Goal: Task Accomplishment & Management: Use online tool/utility

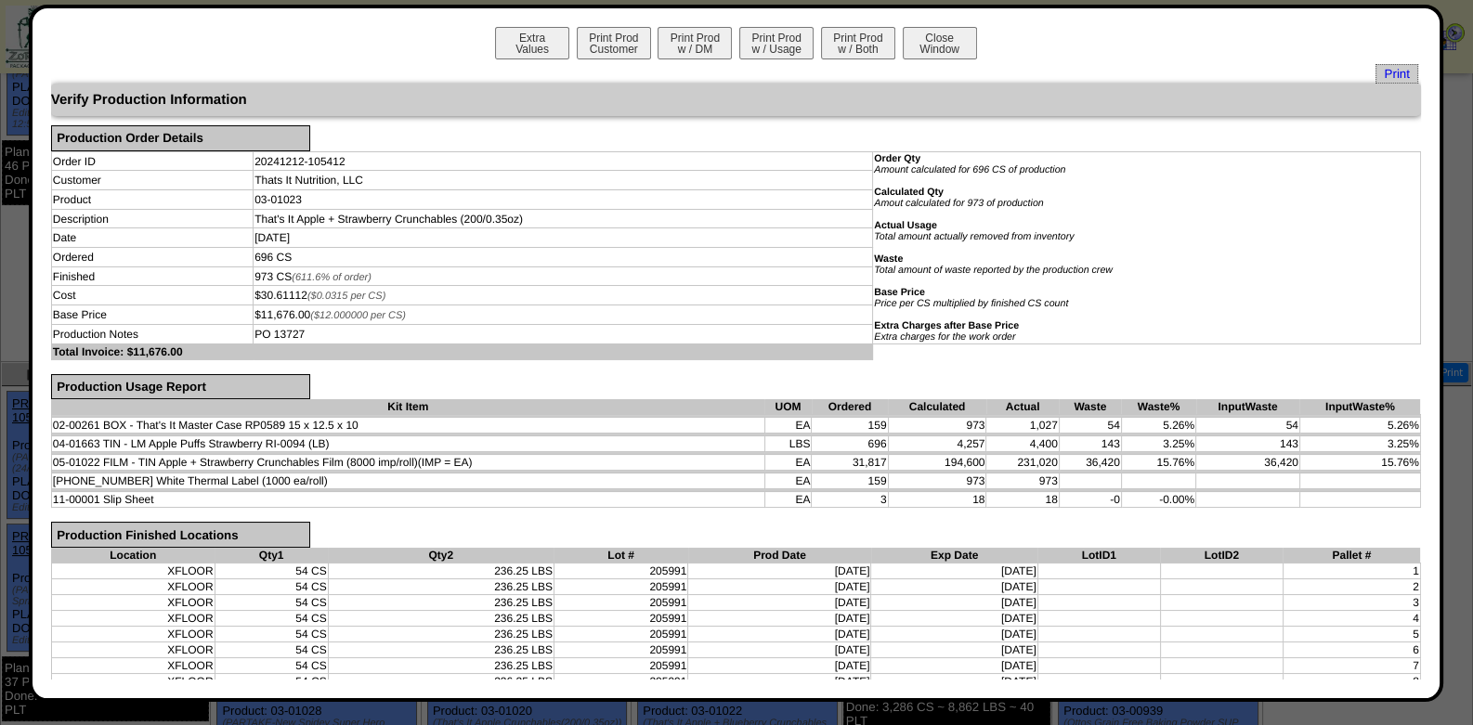
scroll to position [267, 0]
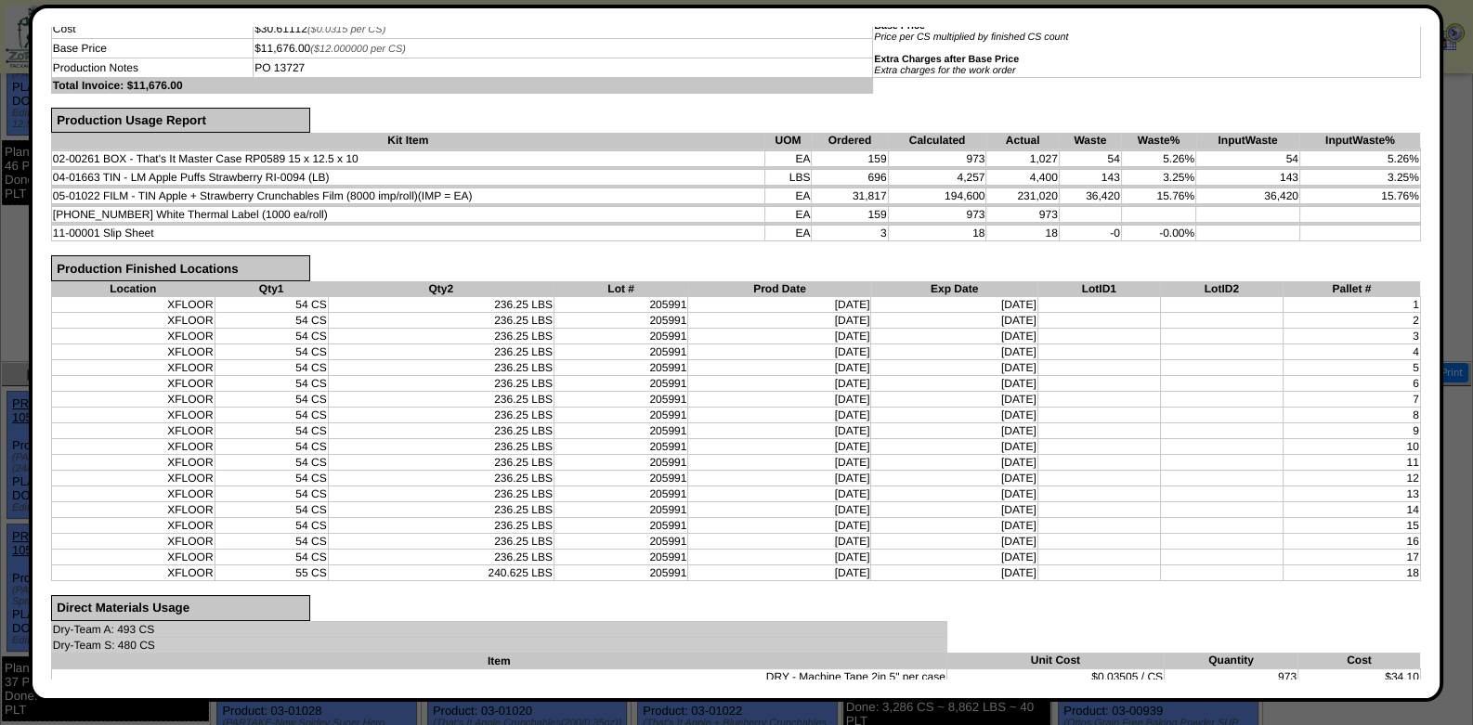
click at [757, 375] on td "12/12/24" at bounding box center [779, 383] width 183 height 16
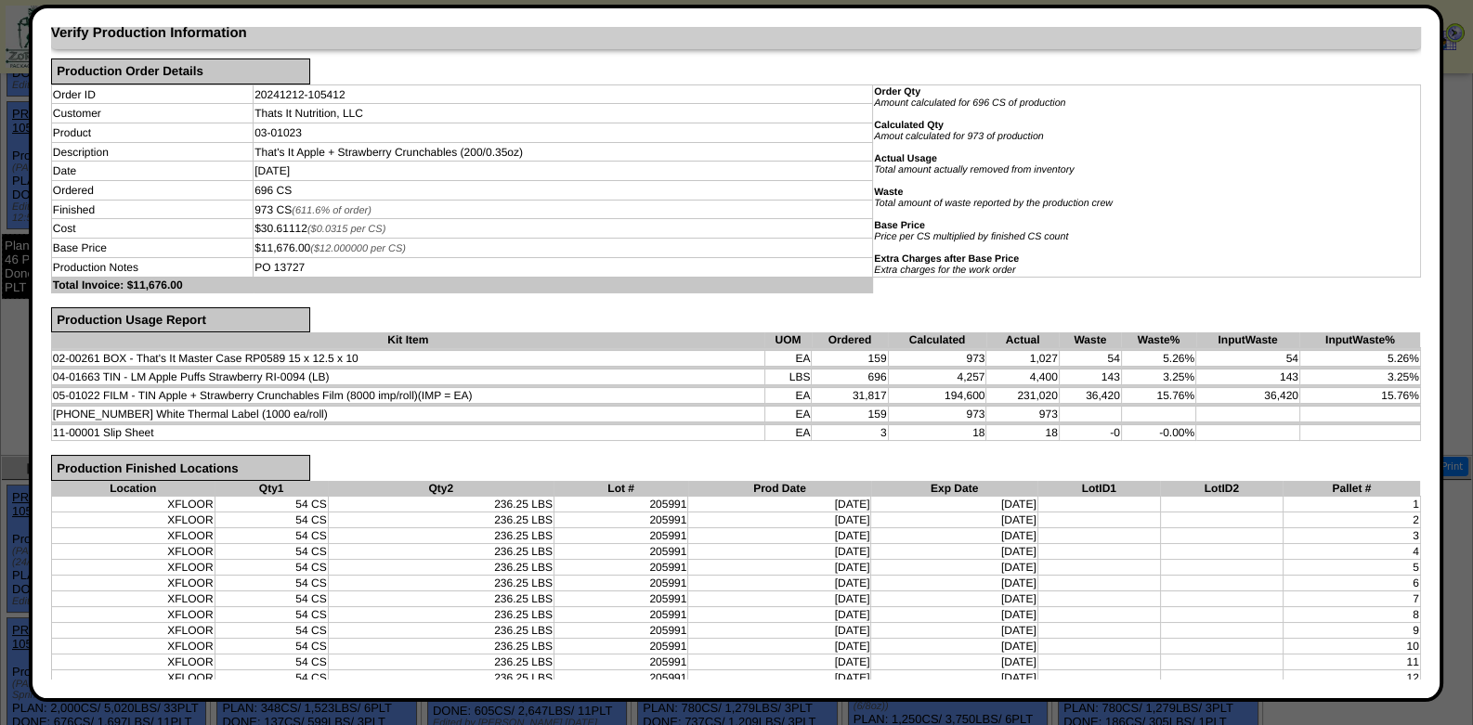
scroll to position [0, 0]
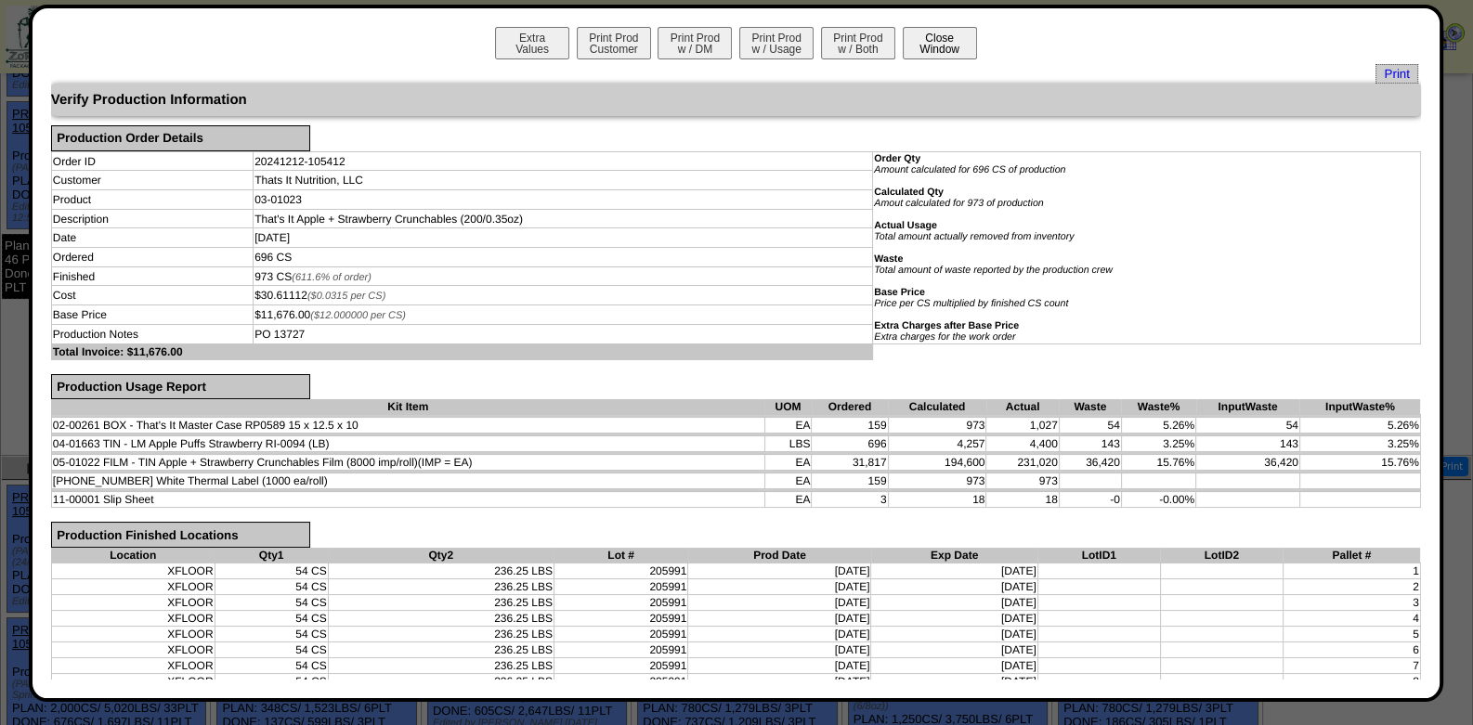
click at [927, 38] on button "Close Window" at bounding box center [940, 43] width 74 height 33
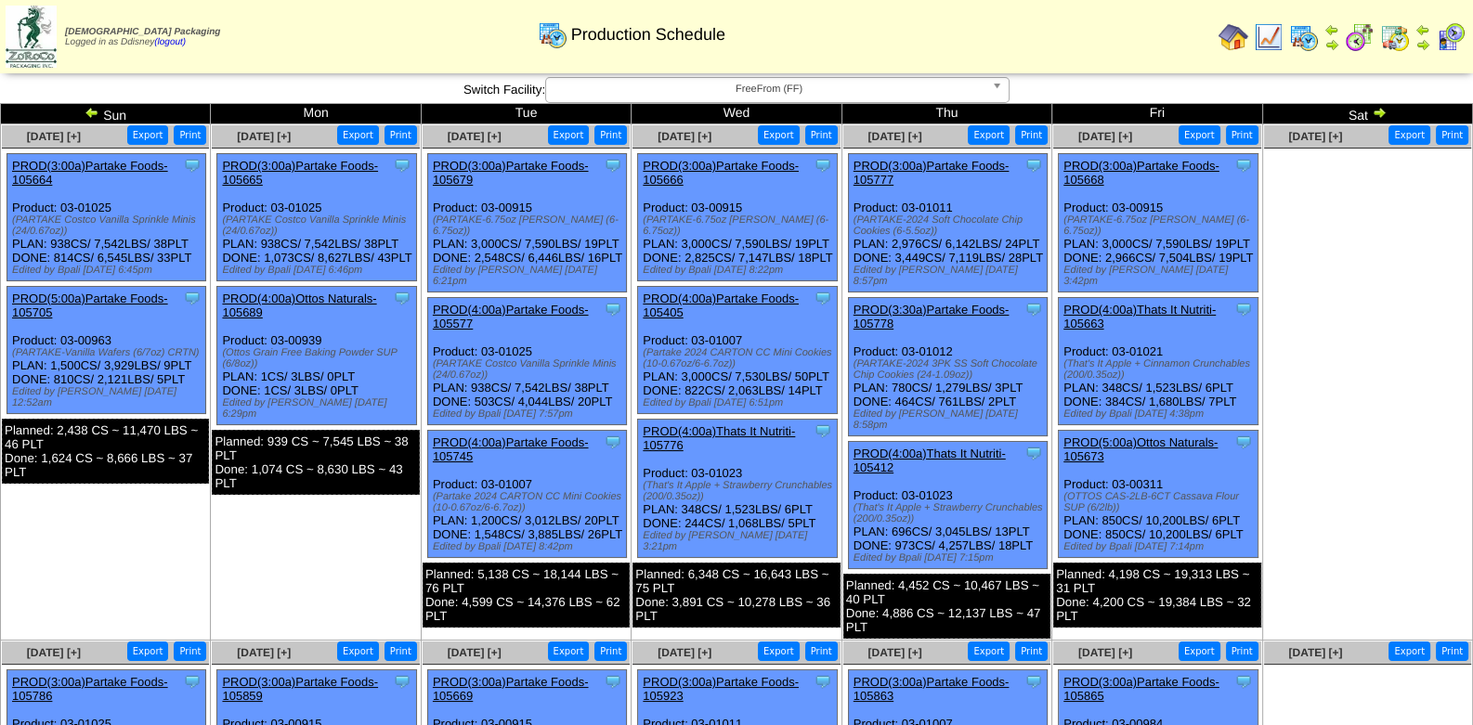
click at [1365, 421] on ul at bounding box center [1367, 288] width 207 height 279
click at [1236, 40] on img at bounding box center [1234, 37] width 30 height 30
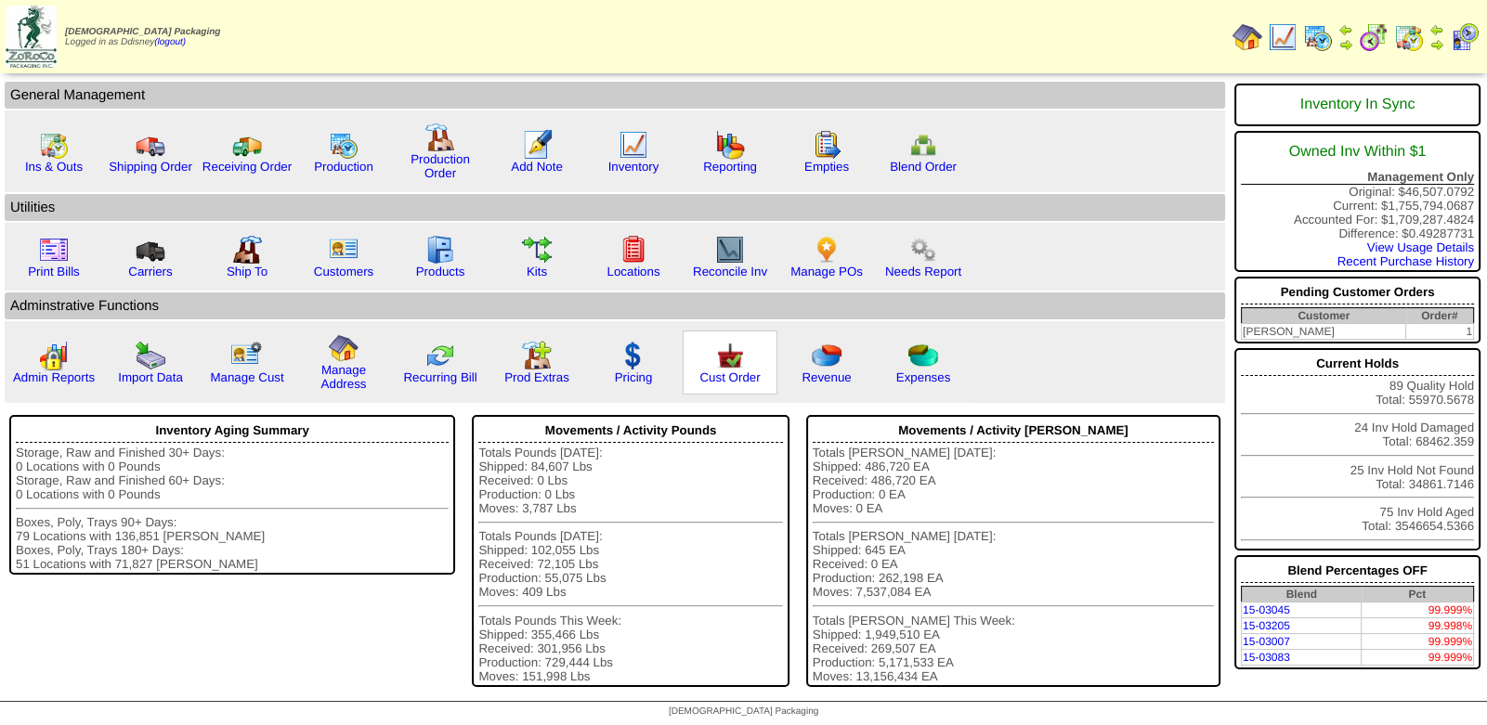
click at [728, 356] on img at bounding box center [730, 356] width 30 height 30
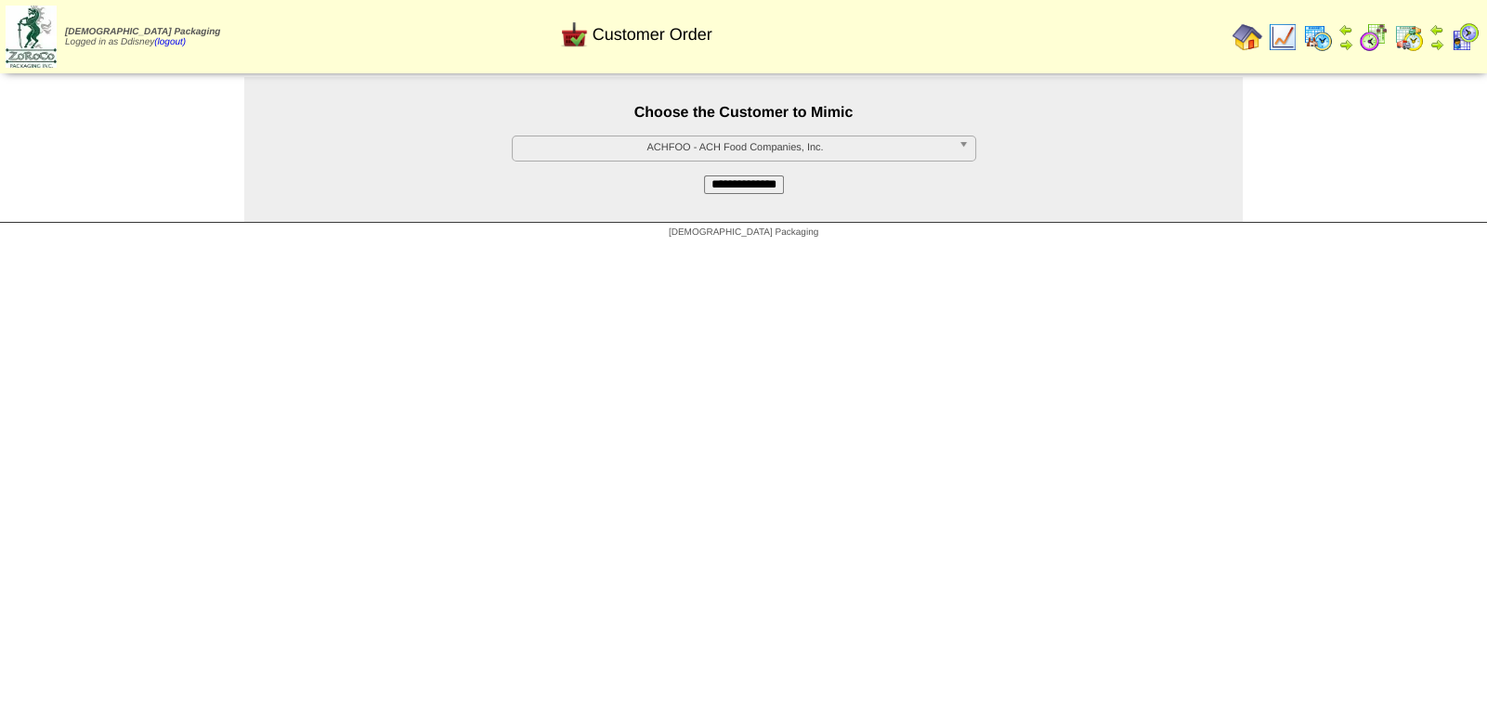
click at [762, 147] on span "ACHFOO - ACH Food Companies, Inc." at bounding box center [735, 148] width 431 height 22
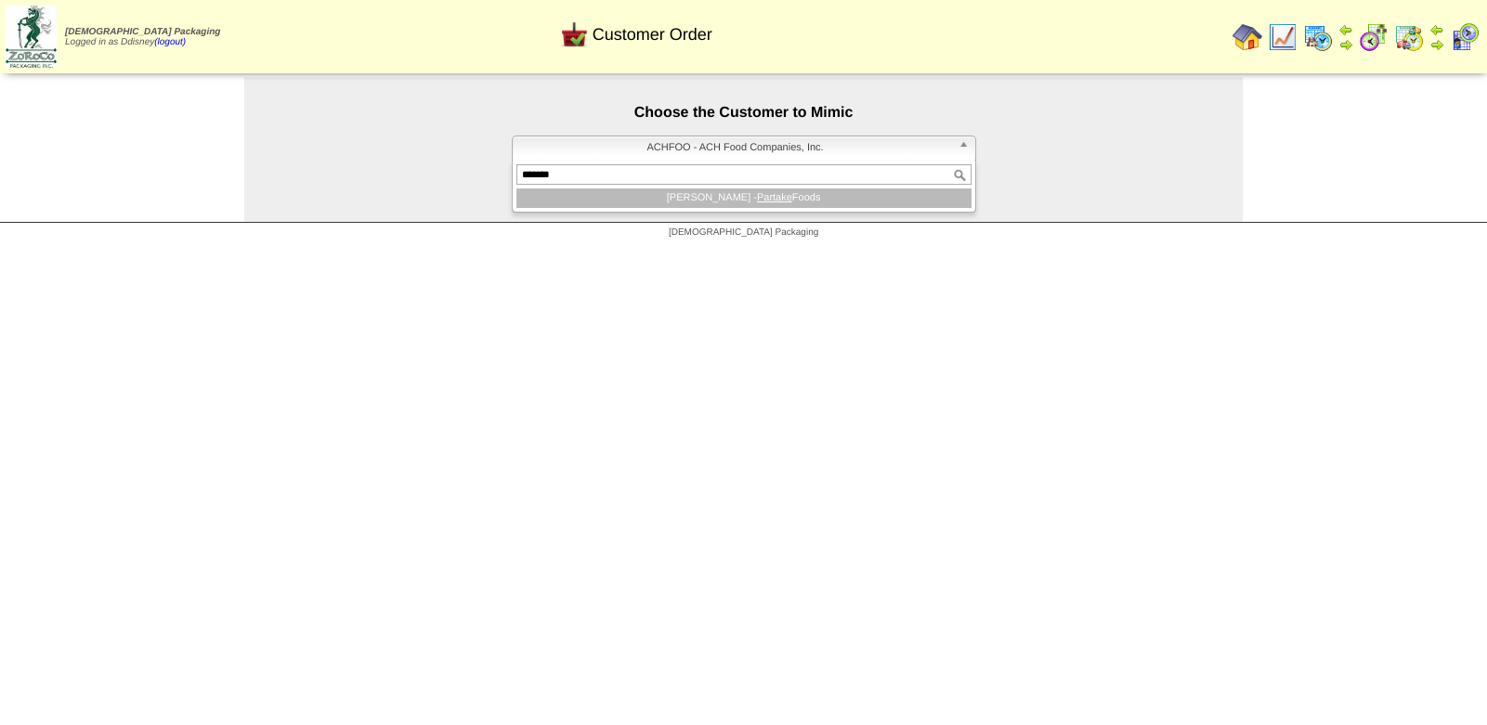
type input "*******"
click at [765, 191] on li "PARTAK - Partake Foods" at bounding box center [743, 199] width 455 height 20
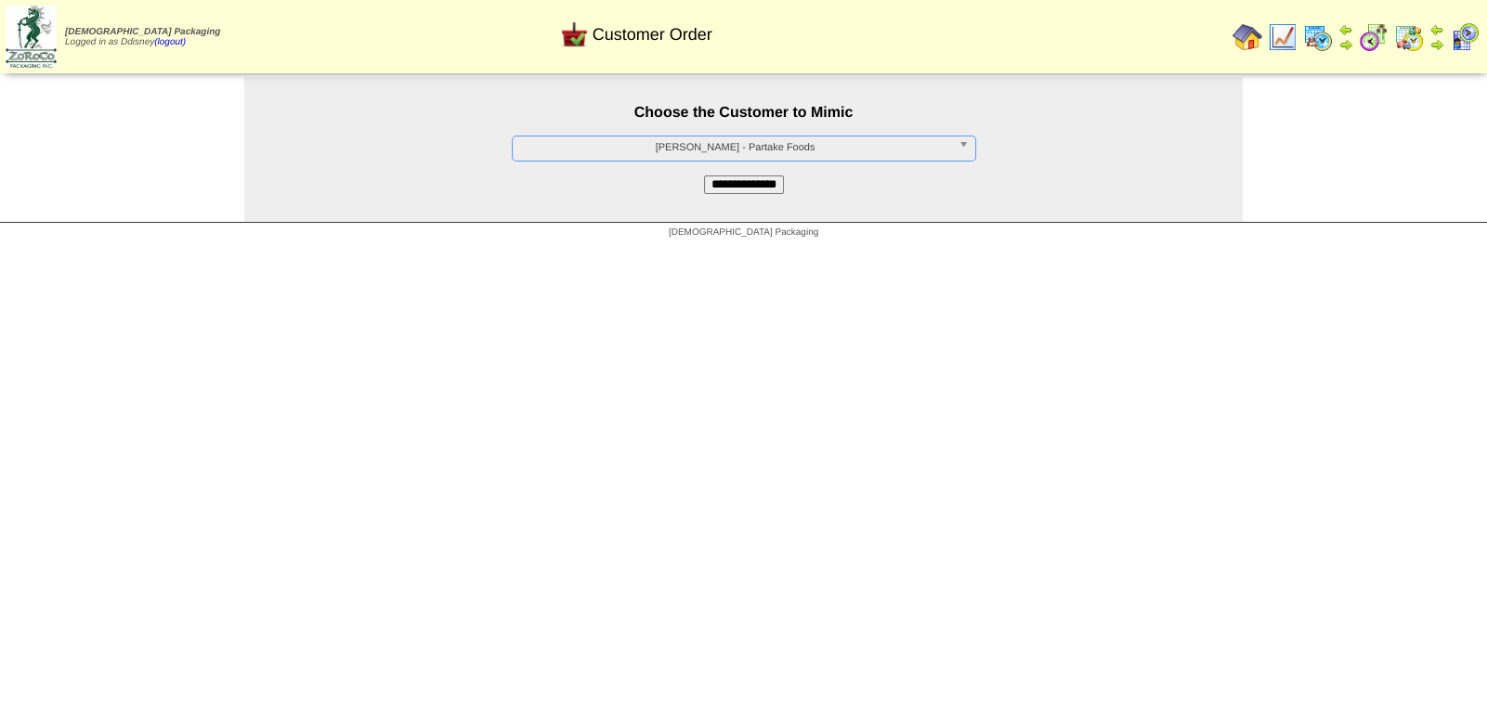
click at [770, 184] on input "**********" at bounding box center [744, 185] width 80 height 19
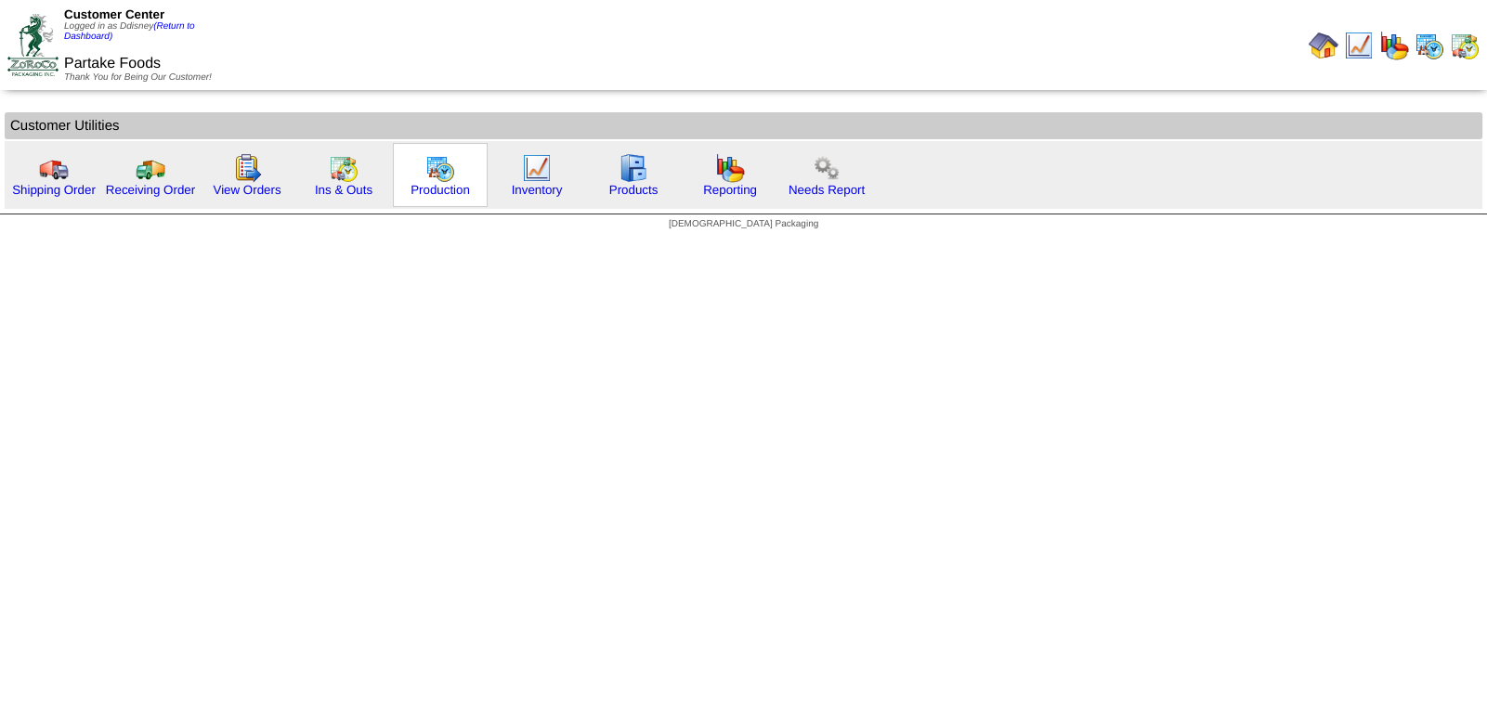
click at [425, 170] on img at bounding box center [440, 168] width 30 height 30
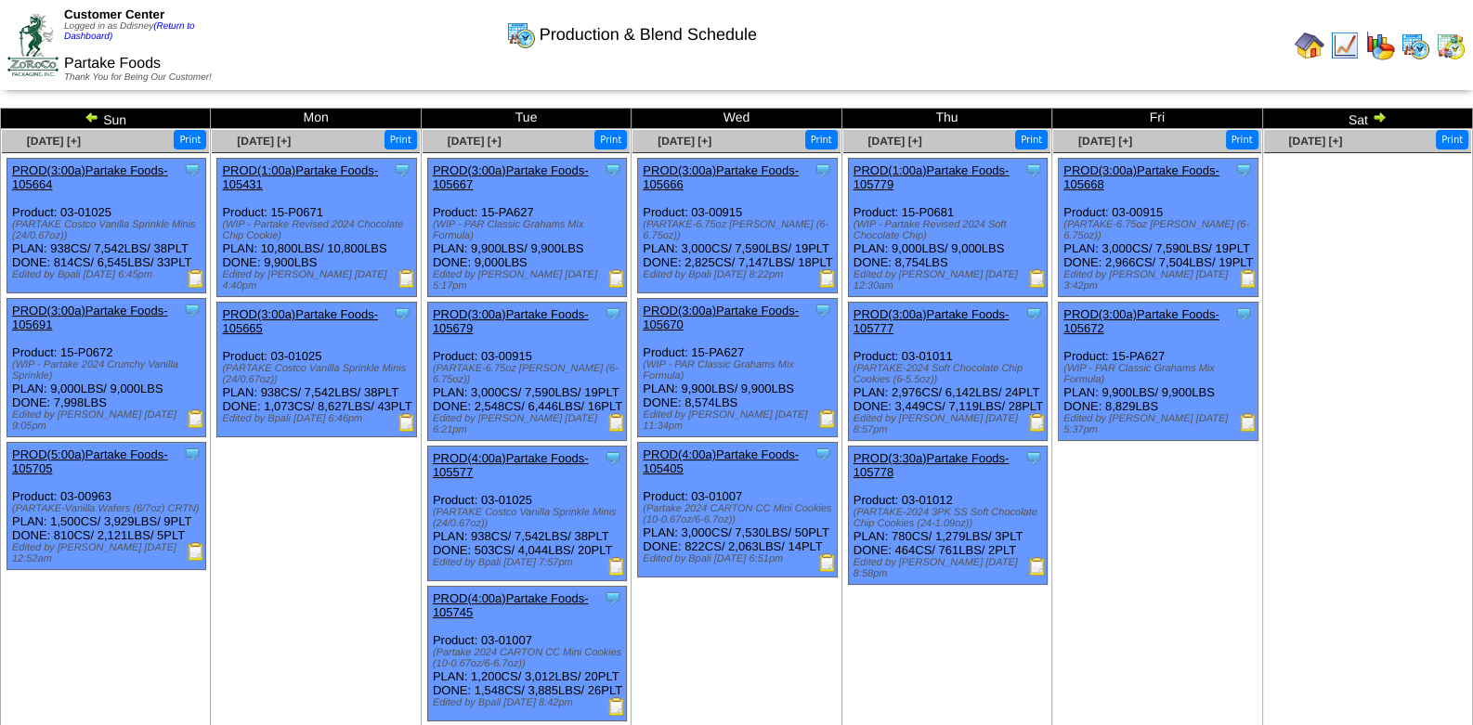
click at [1380, 117] on img at bounding box center [1379, 117] width 15 height 15
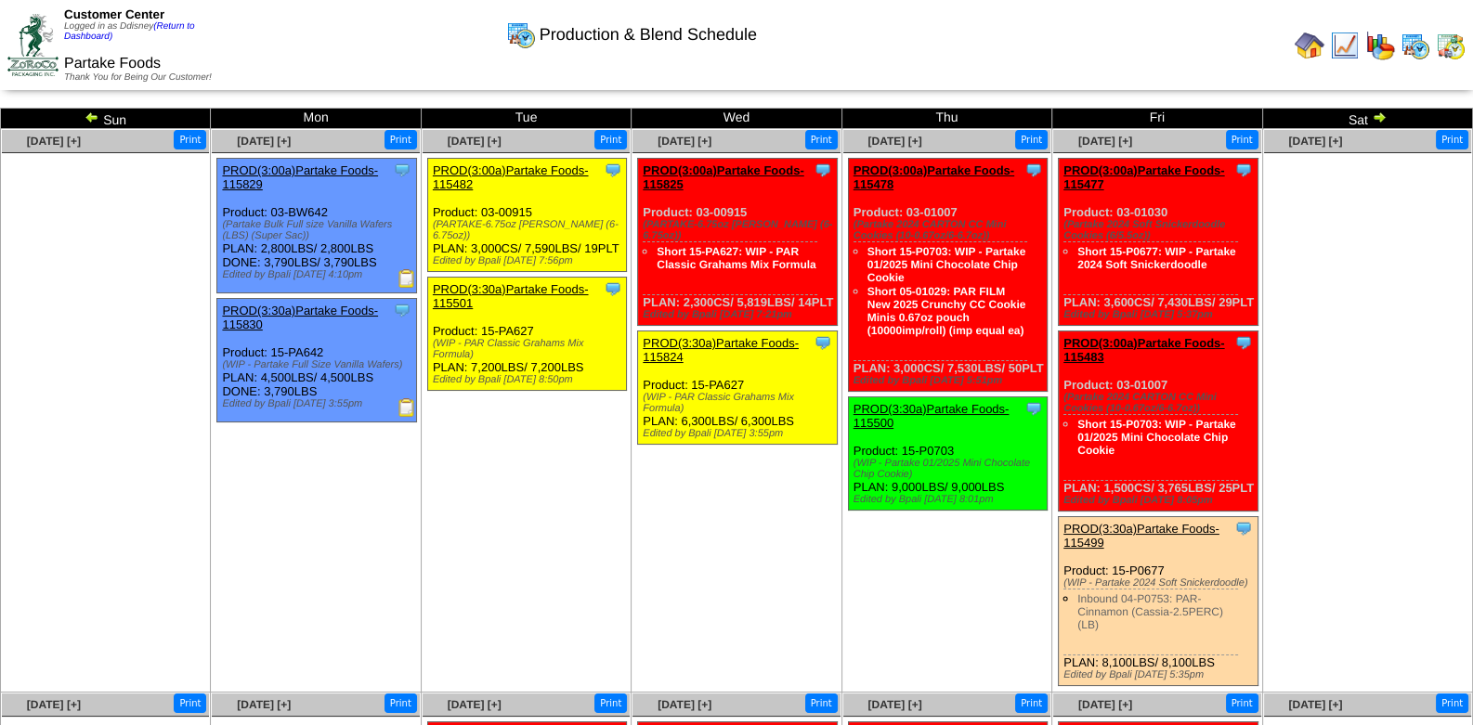
click at [88, 119] on img at bounding box center [92, 117] width 15 height 15
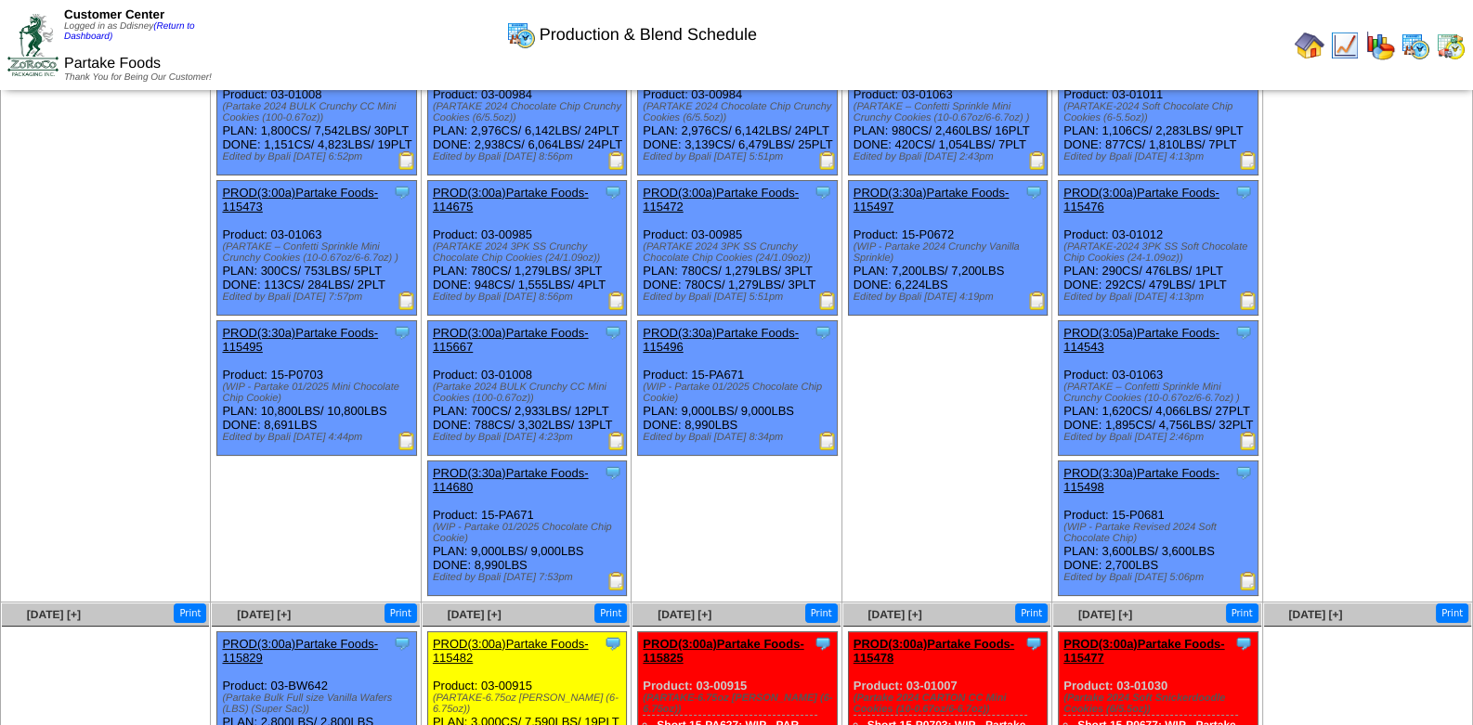
scroll to position [92, 0]
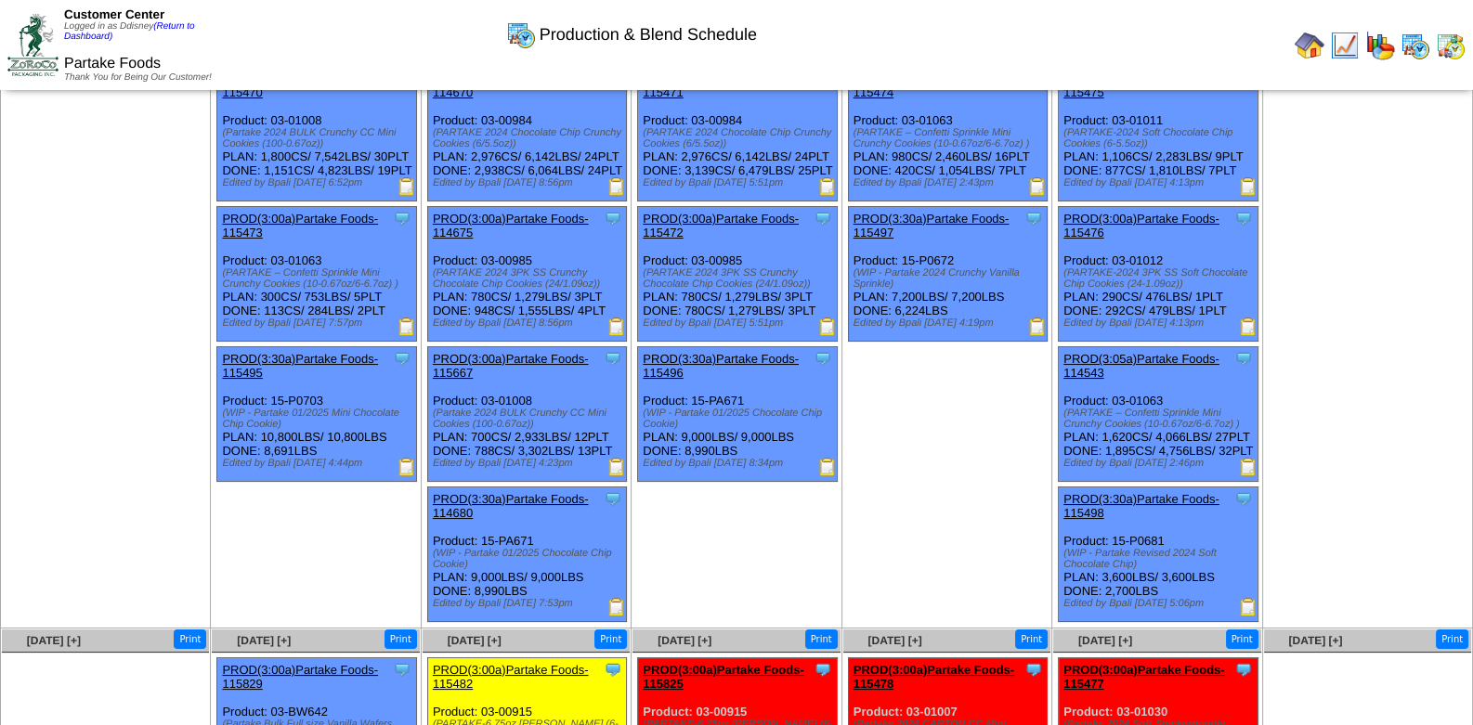
click at [966, 499] on td "Aug 21 [+] Print Clone Item PROD(3:00a)Partake Foods-115474 Partake Foods Sched…" at bounding box center [947, 333] width 210 height 592
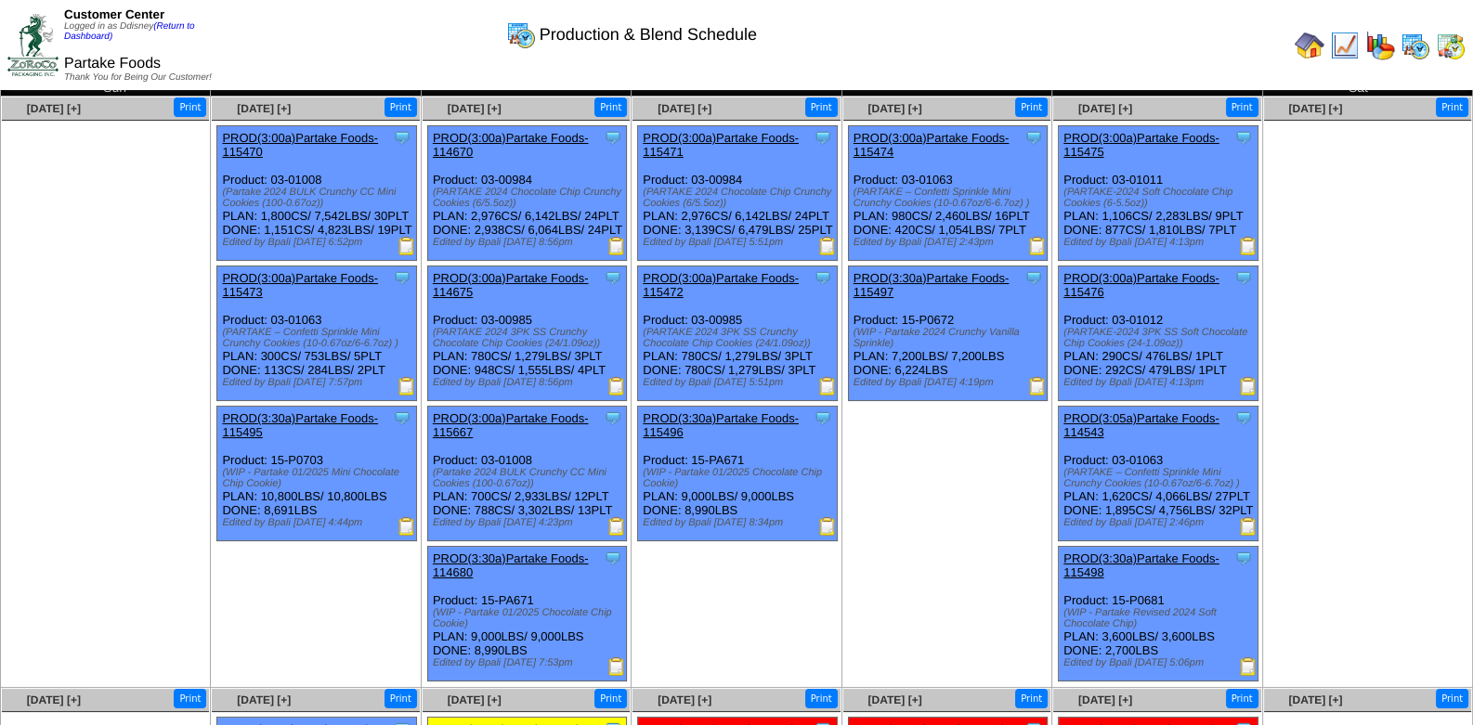
scroll to position [0, 0]
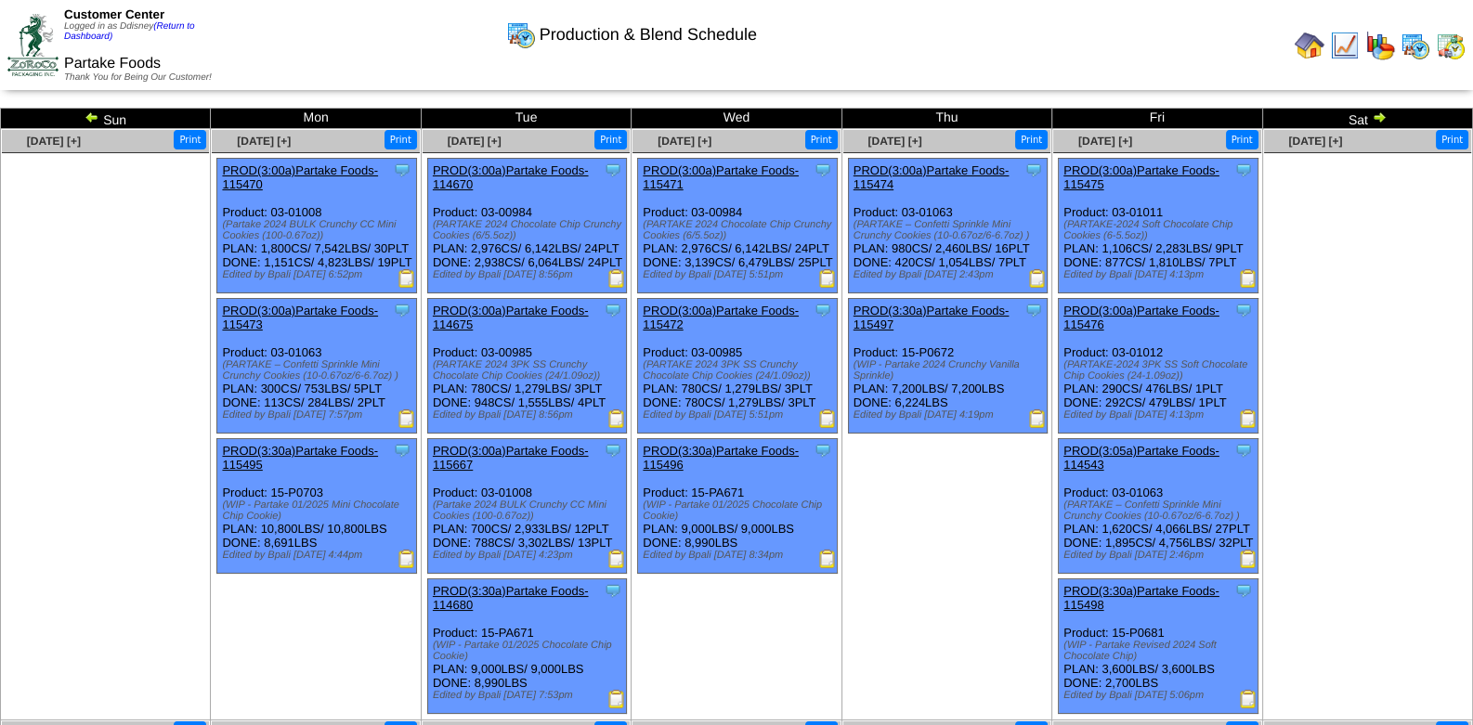
click at [982, 521] on td "Aug 21 [+] Print Clone Item PROD(3:00a)Partake Foods-115474 Partake Foods Sched…" at bounding box center [947, 425] width 210 height 592
click at [924, 506] on td "Aug 21 [+] Print Clone Item PROD(3:00a)Partake Foods-115474 Partake Foods Sched…" at bounding box center [947, 425] width 210 height 592
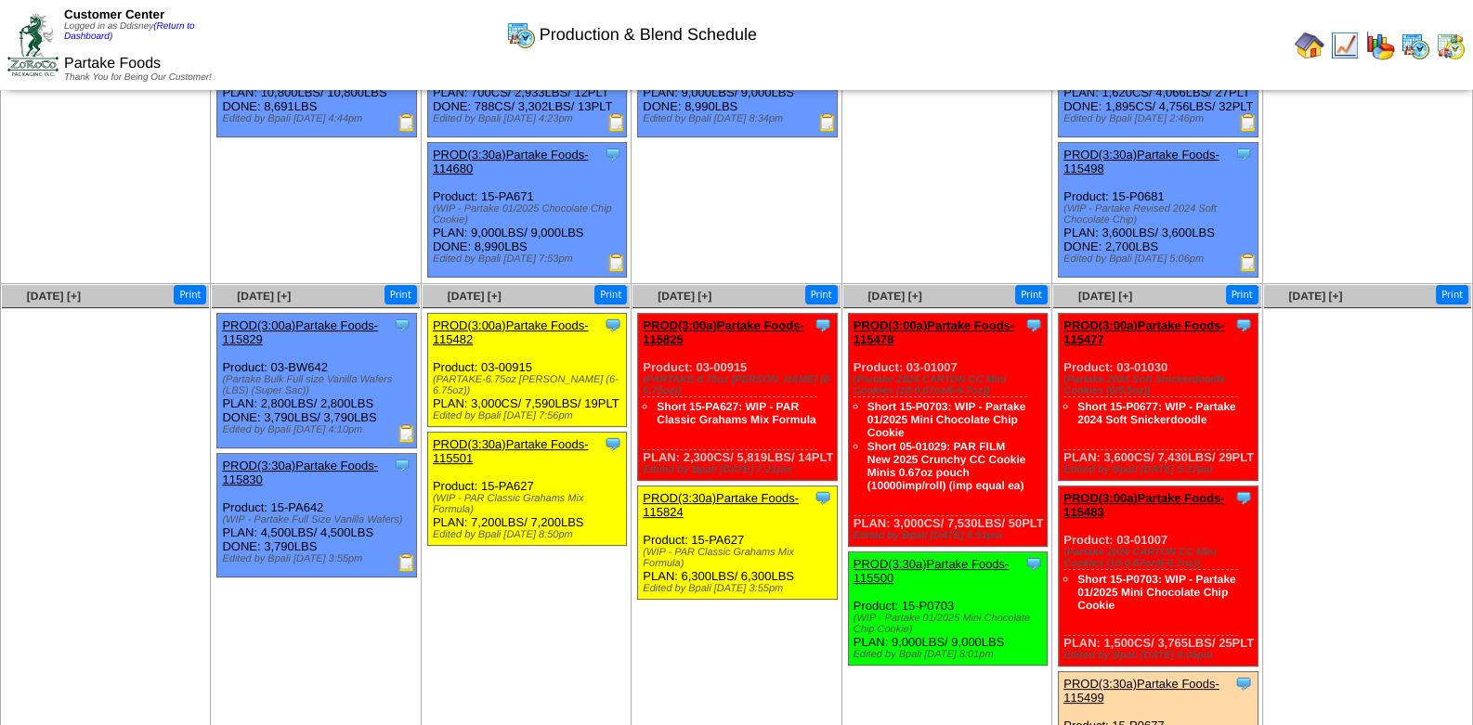
scroll to position [463, 0]
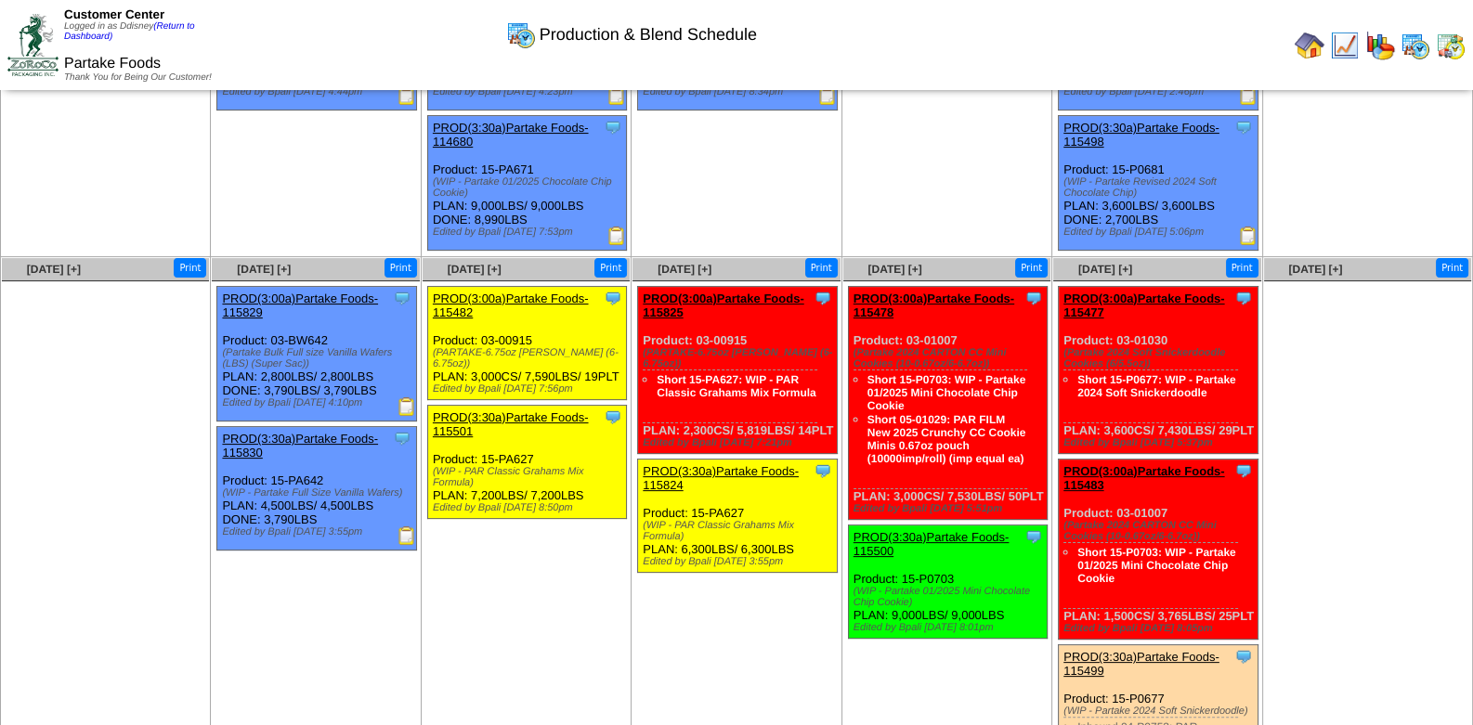
click at [672, 668] on td "Aug 27 [+] Print Clone Item PROD(3:00a)Partake Foods-115825 Partake Foods Sched…" at bounding box center [737, 539] width 210 height 564
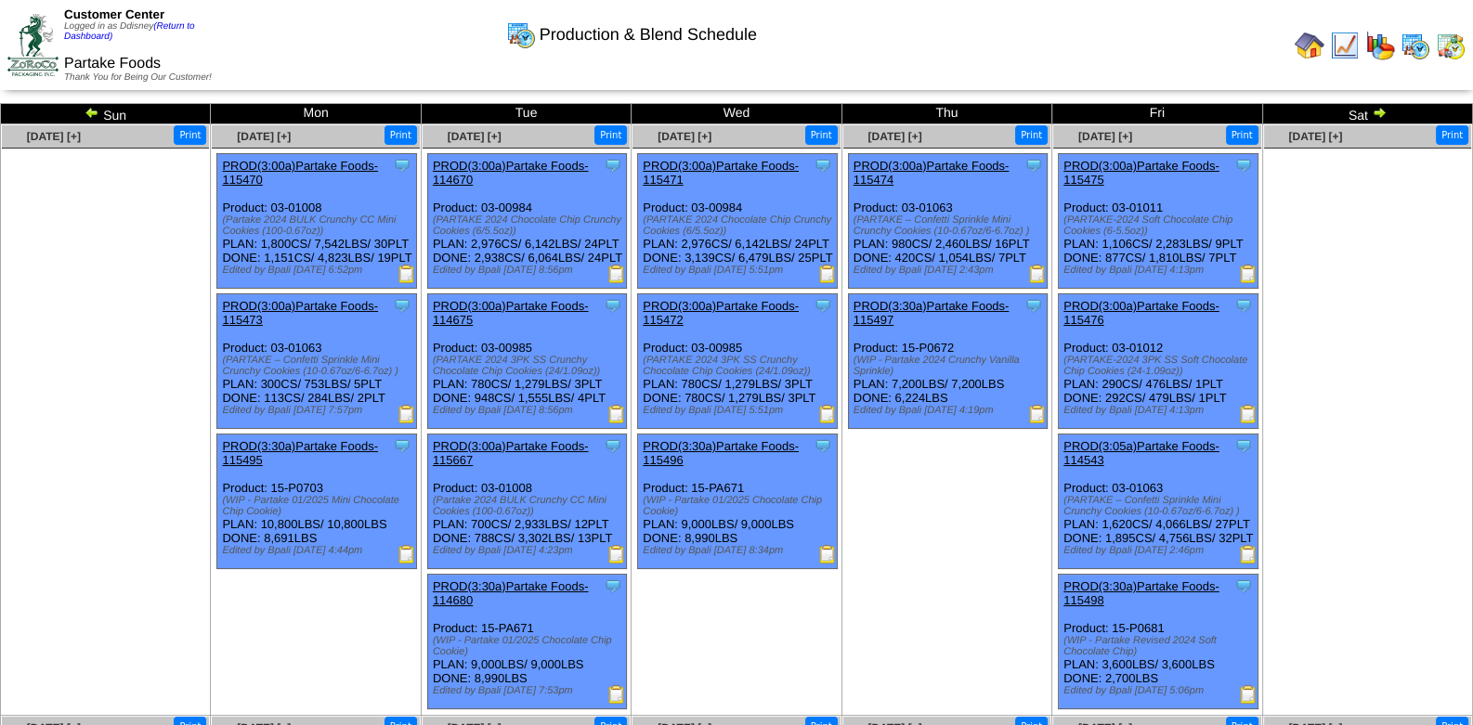
scroll to position [0, 0]
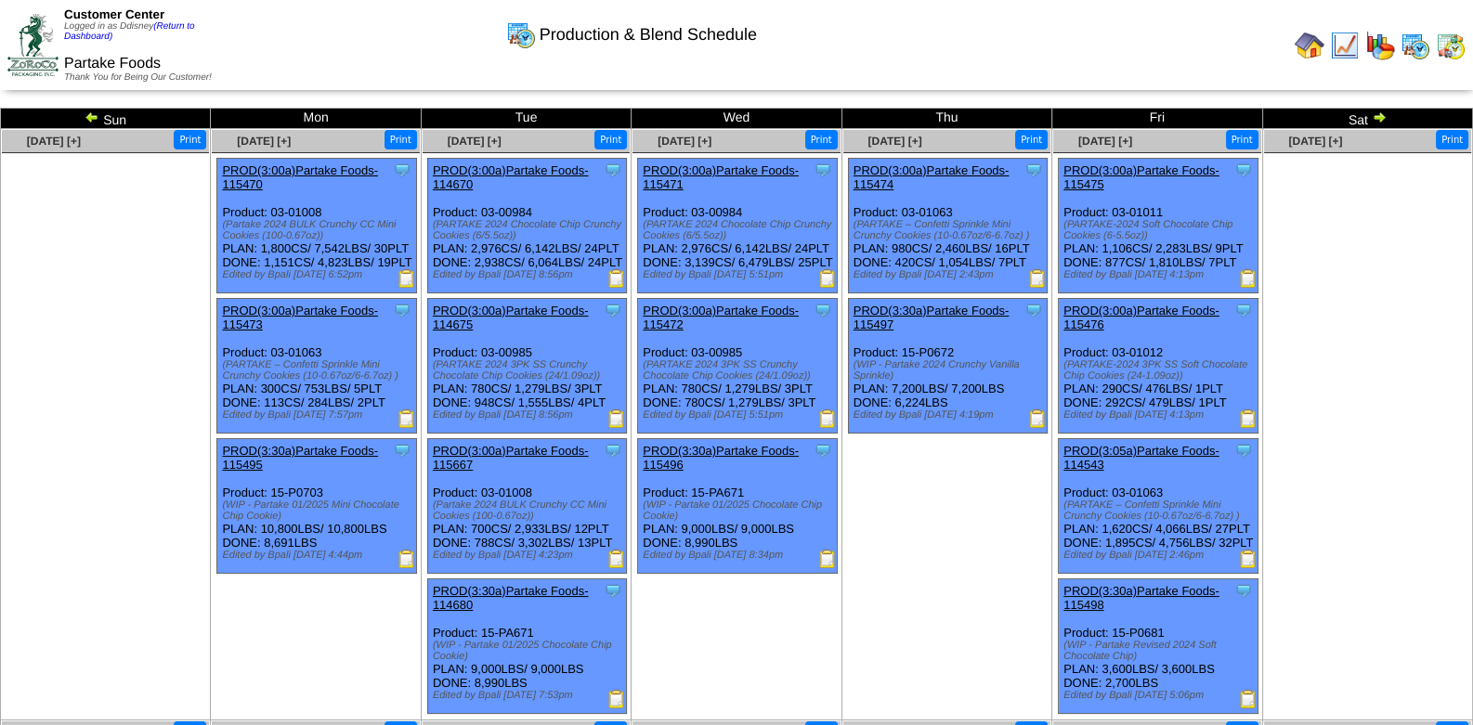
click at [1449, 49] on img at bounding box center [1451, 46] width 30 height 30
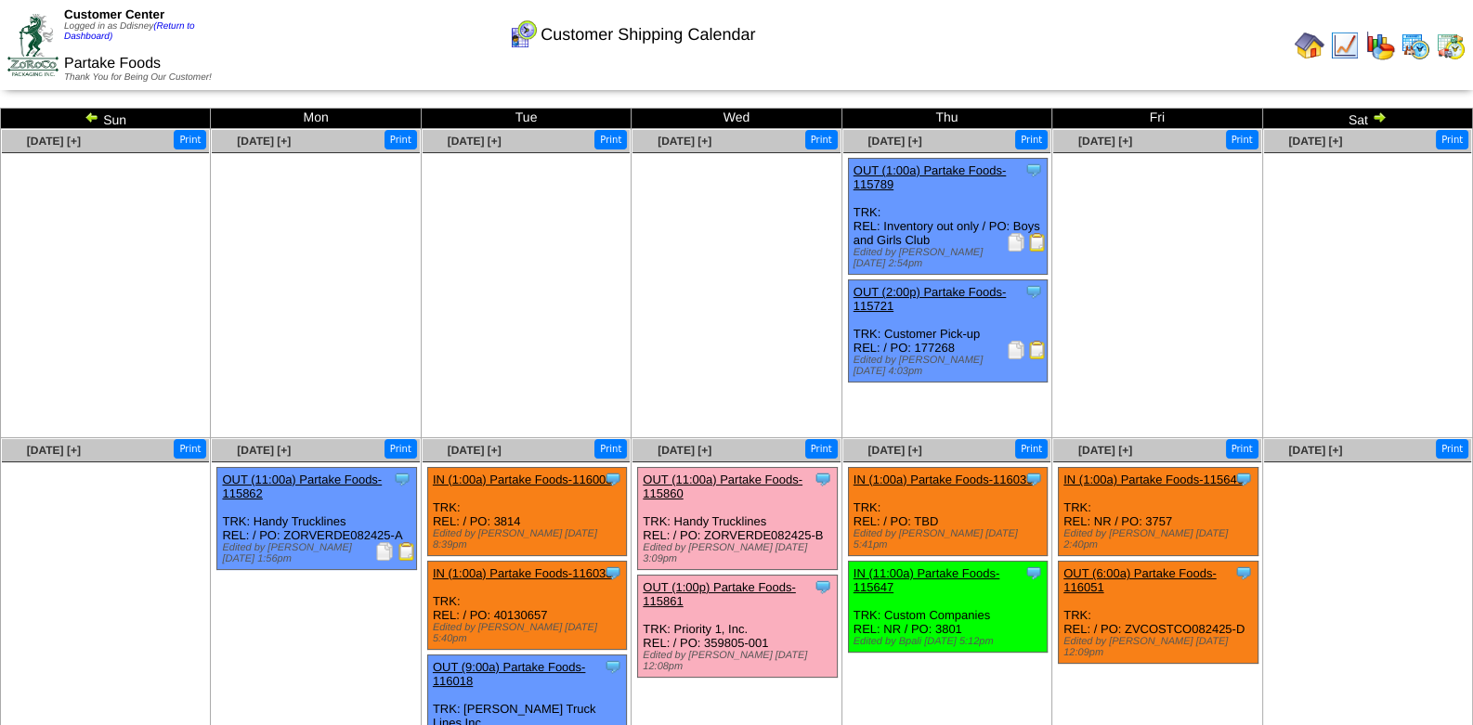
click at [1379, 119] on img at bounding box center [1379, 117] width 15 height 15
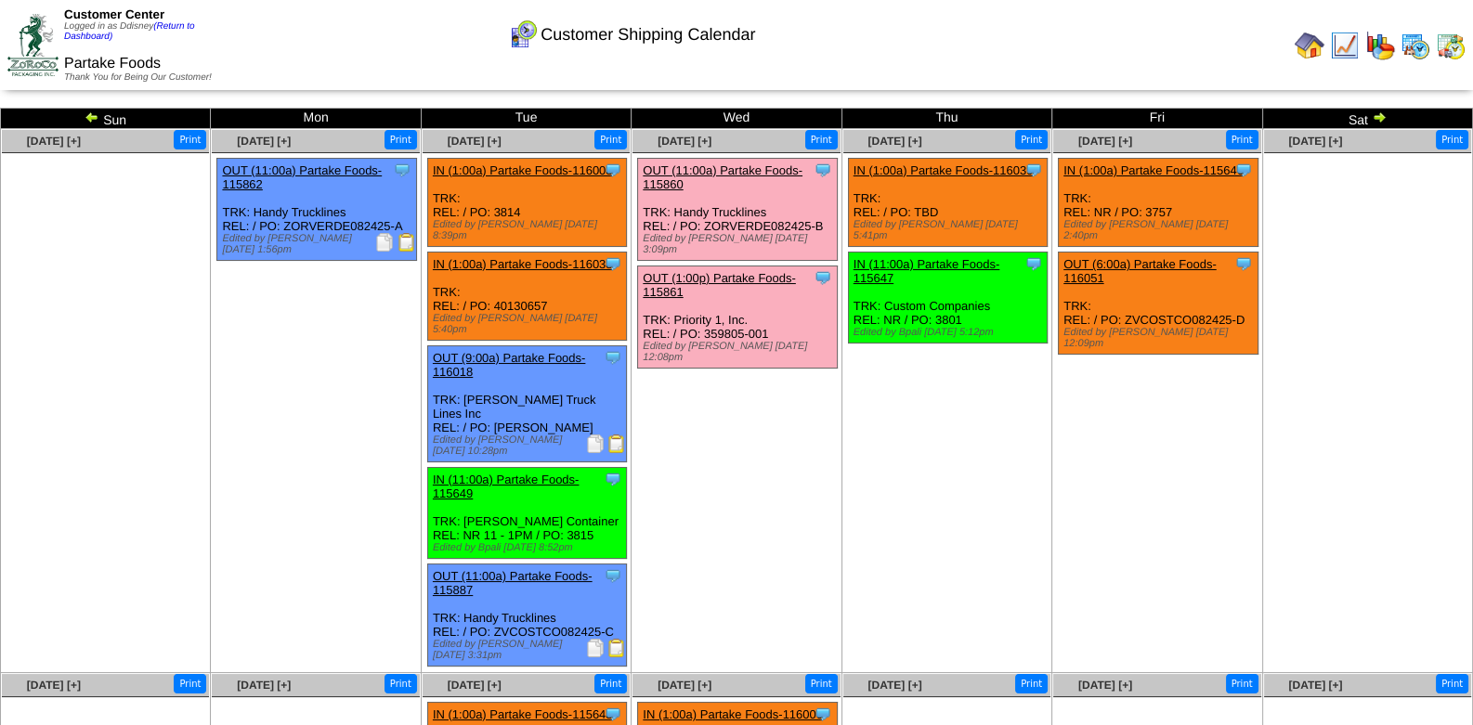
click at [1237, 378] on ul "Clone Item IN (1:00a) Partake Foods-115646 Partake Foods ScheduleID: 115646 249…" at bounding box center [1156, 297] width 207 height 279
click at [176, 26] on link "(Return to Dashboard)" at bounding box center [129, 31] width 131 height 20
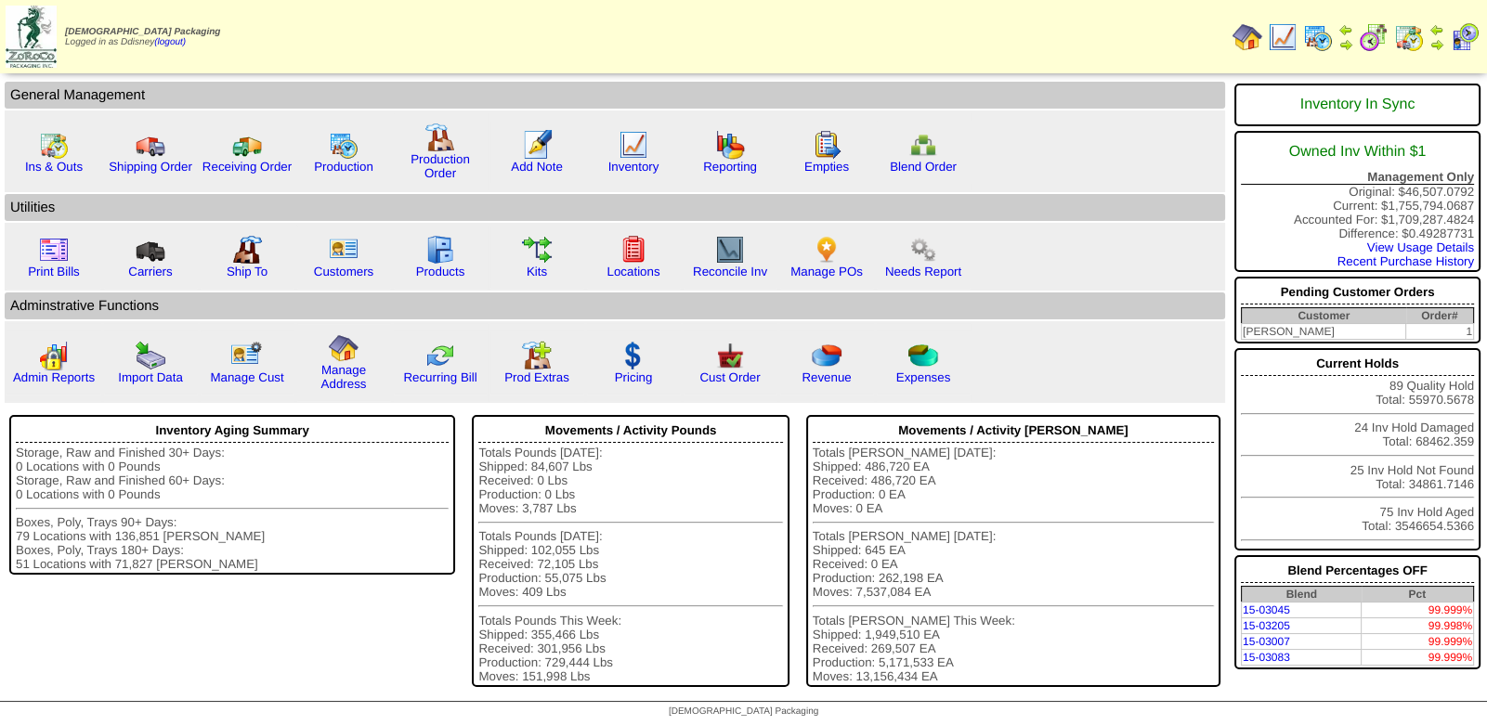
click at [1411, 40] on img at bounding box center [1409, 37] width 30 height 30
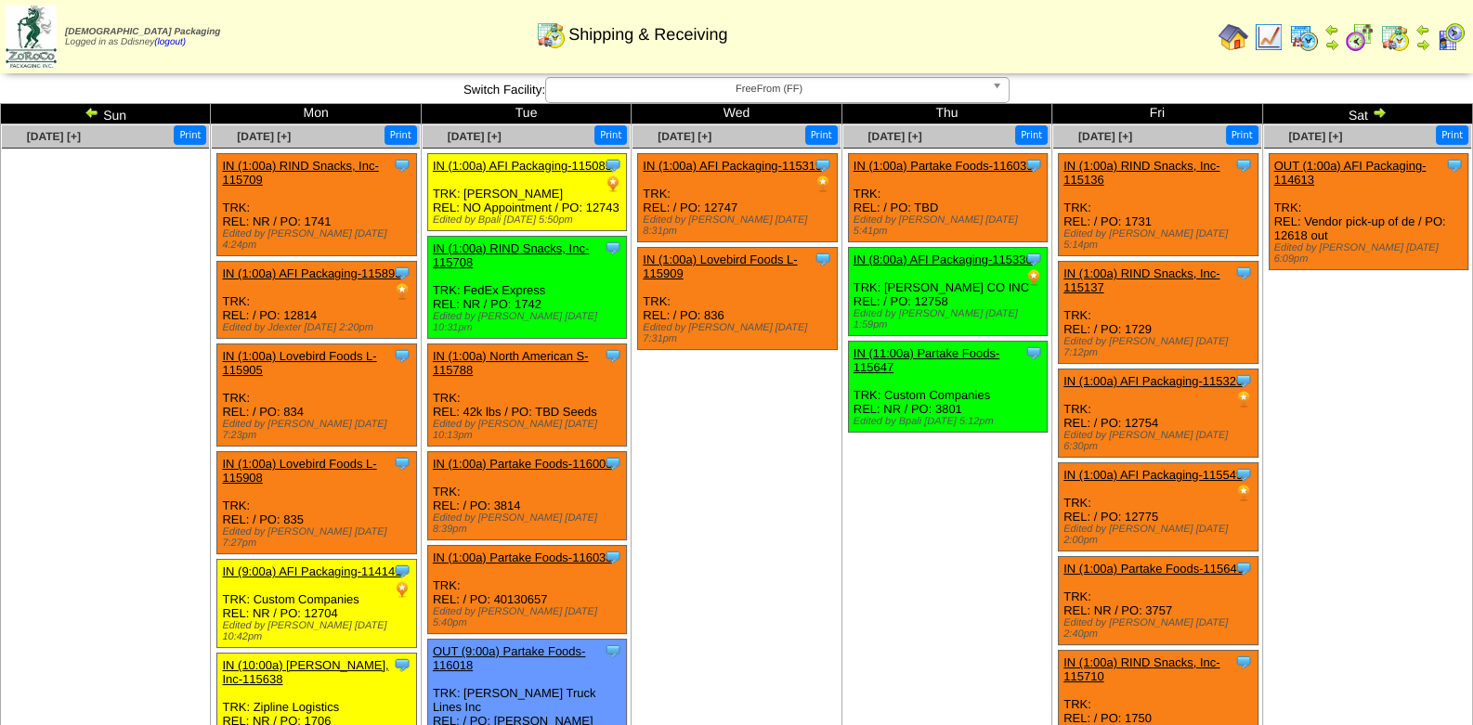
click at [997, 86] on b at bounding box center [1000, 90] width 17 height 24
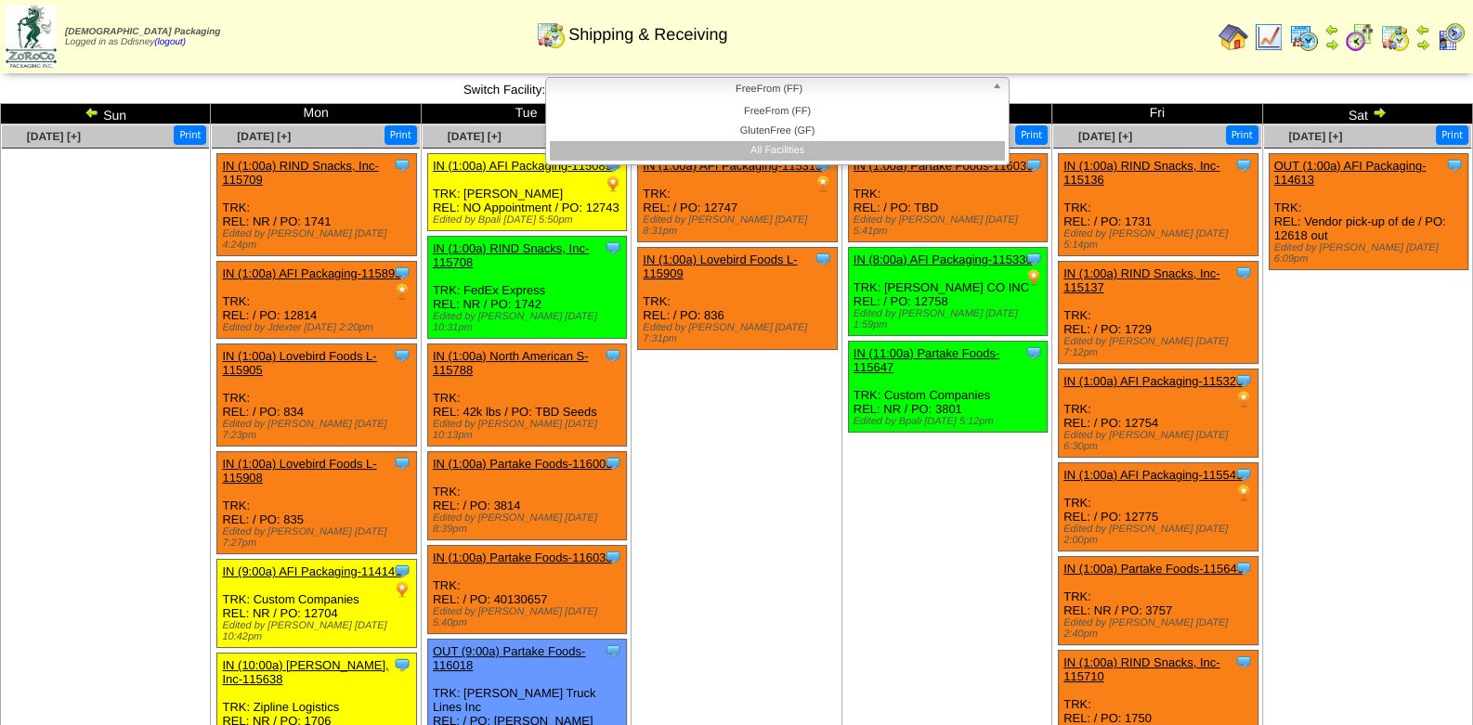
click at [781, 153] on li "All Facilities" at bounding box center [777, 151] width 455 height 20
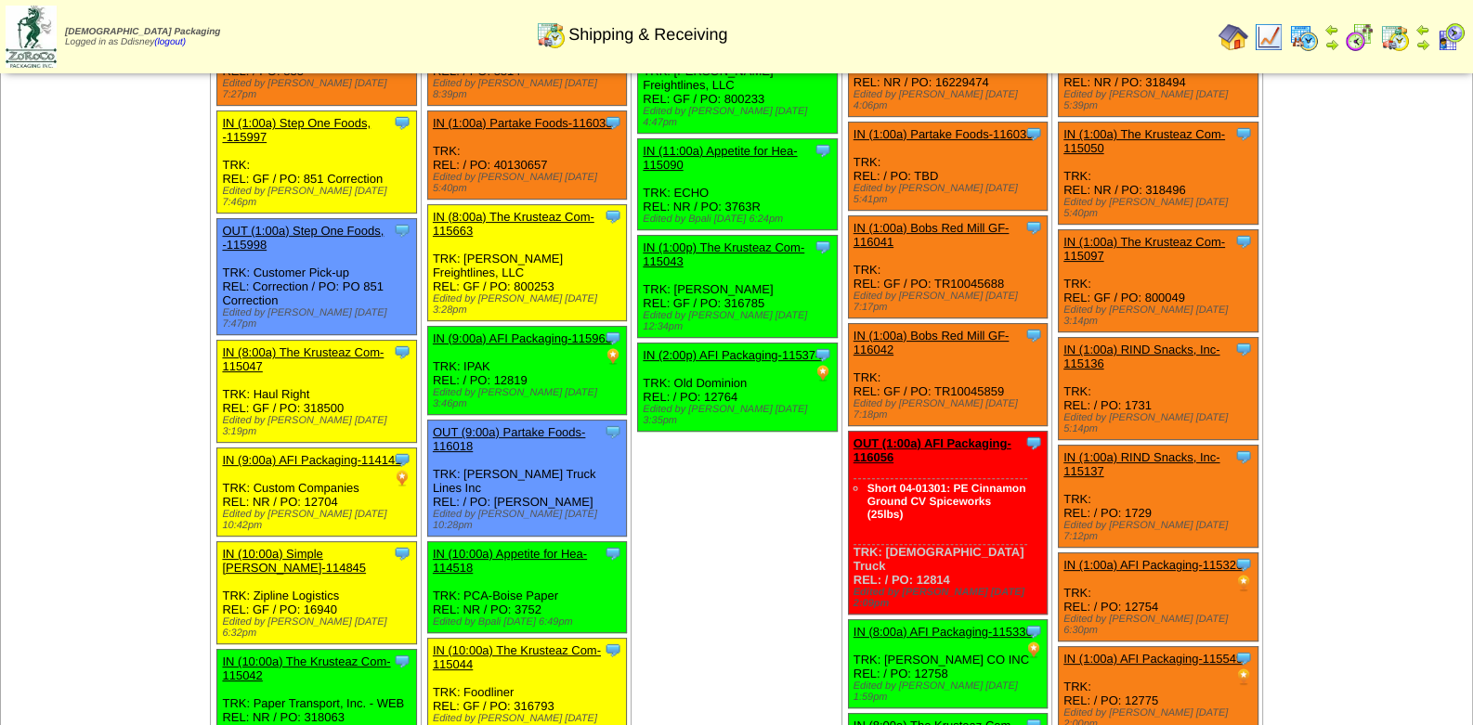
scroll to position [650, 0]
click at [767, 708] on td "Aug 27 [+] Print Clone Item IN (1:00a) AFI Packaging-115319 AFI Packaging Sched…" at bounding box center [737, 686] width 210 height 2425
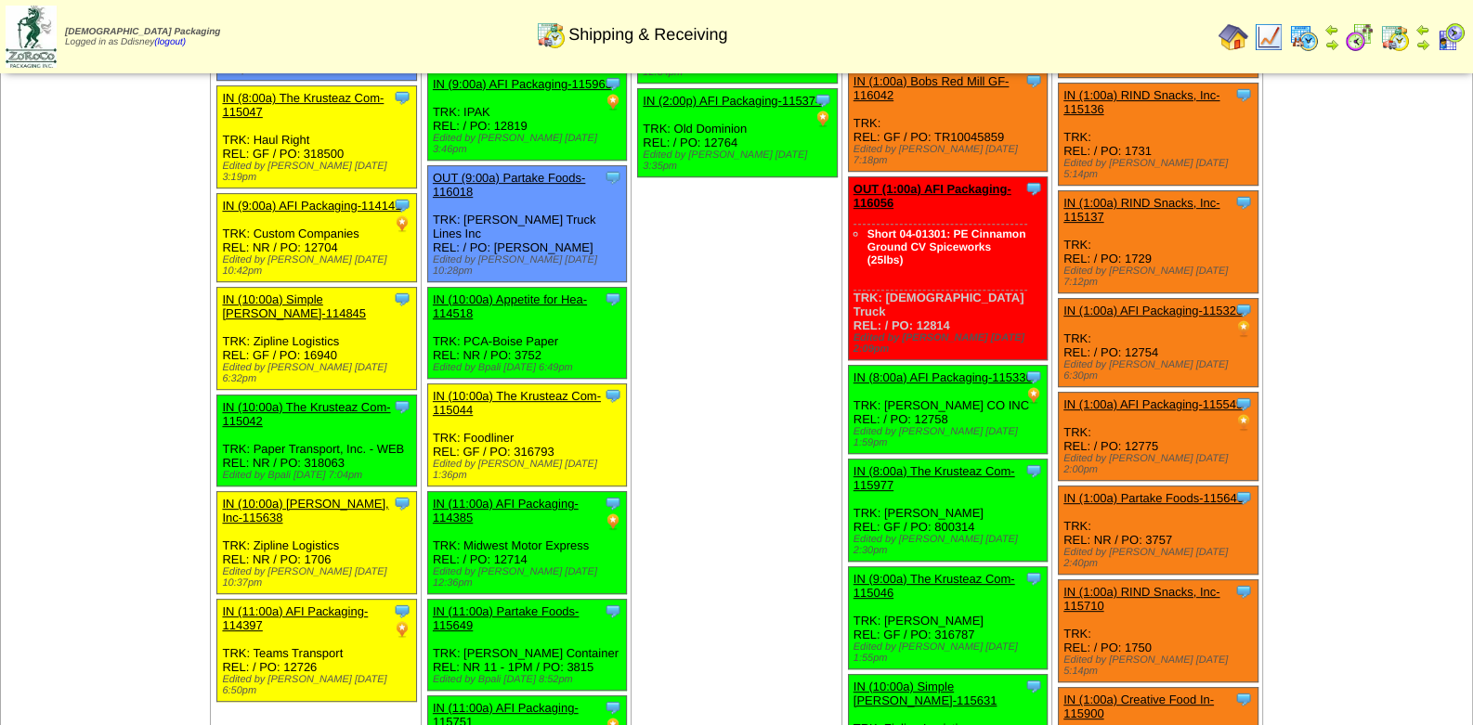
scroll to position [1022, 0]
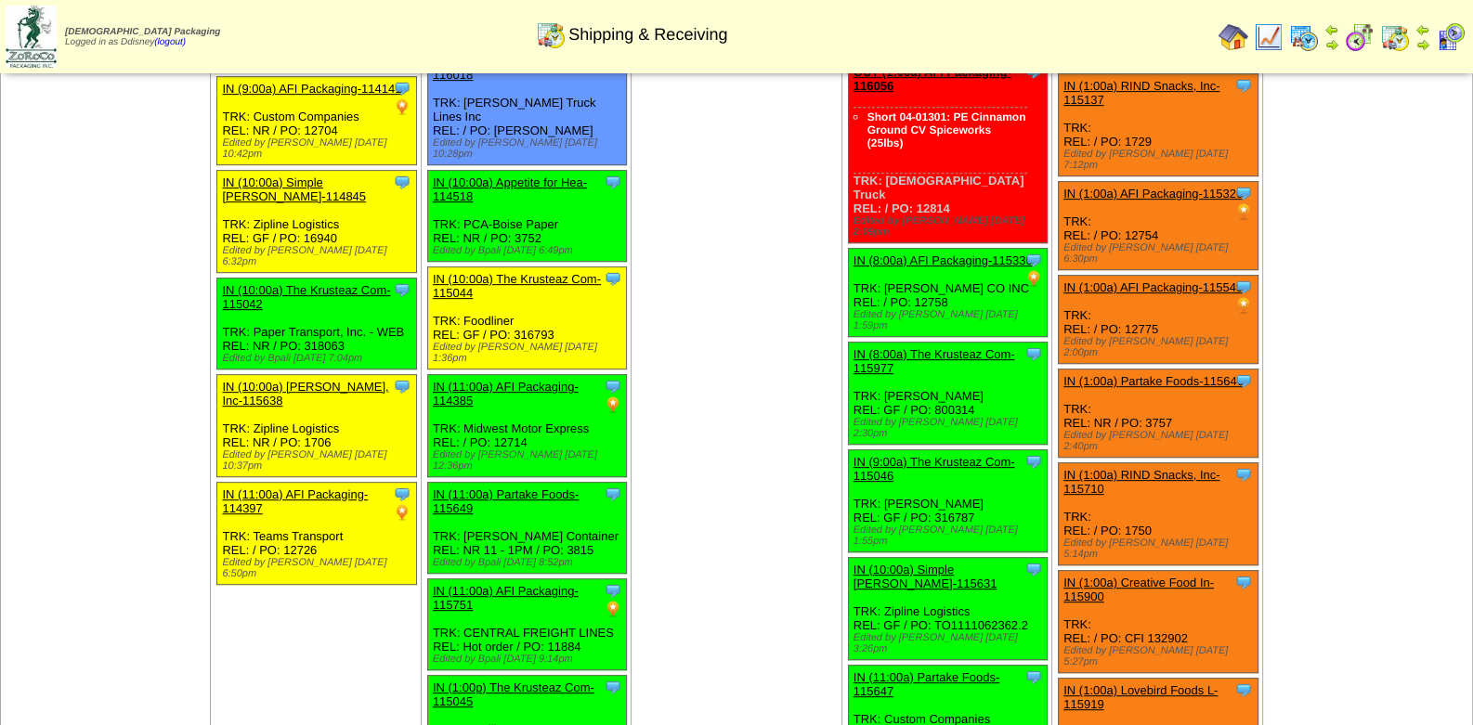
click at [968, 678] on td "Aug 28 [+] Print Clone Item IN (1:00a) The Krusteaz Com-109263 The Krusteaz Com…" at bounding box center [947, 315] width 210 height 2425
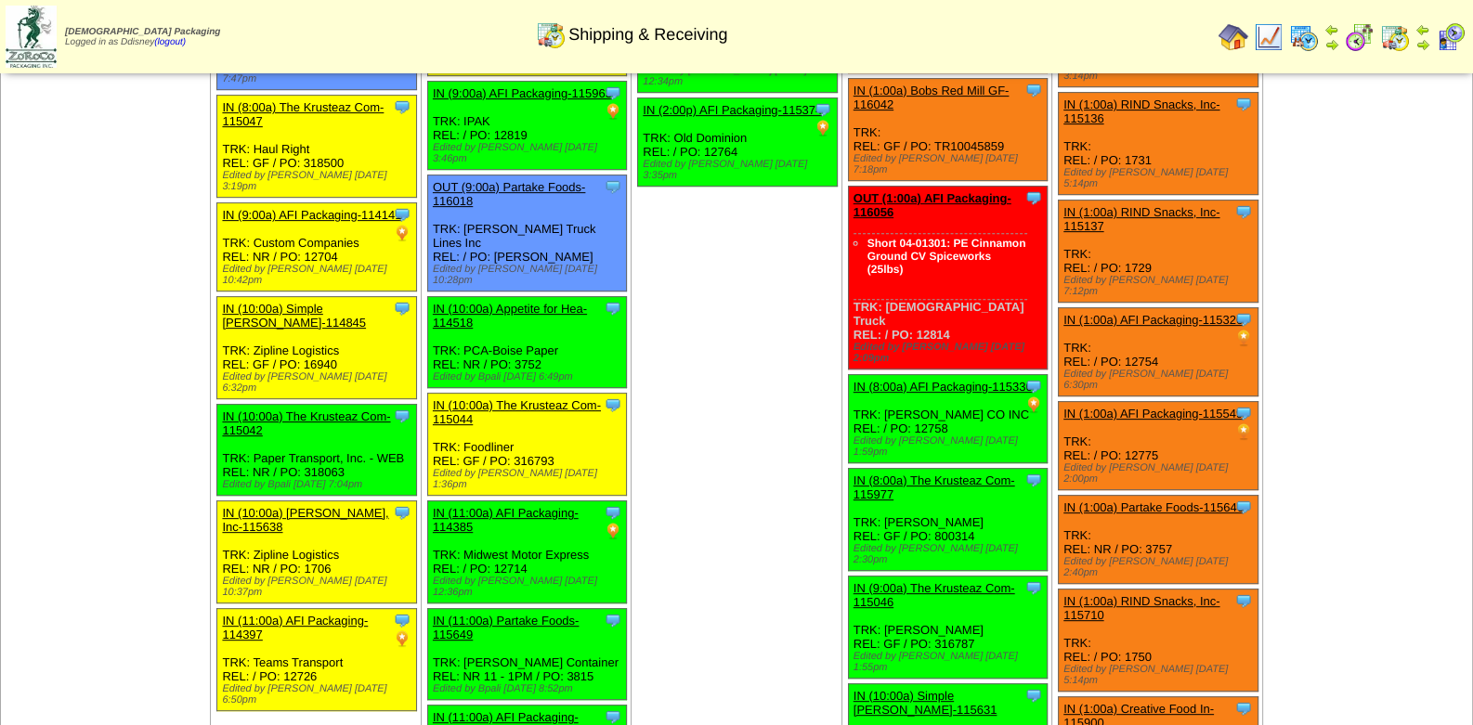
scroll to position [928, 0]
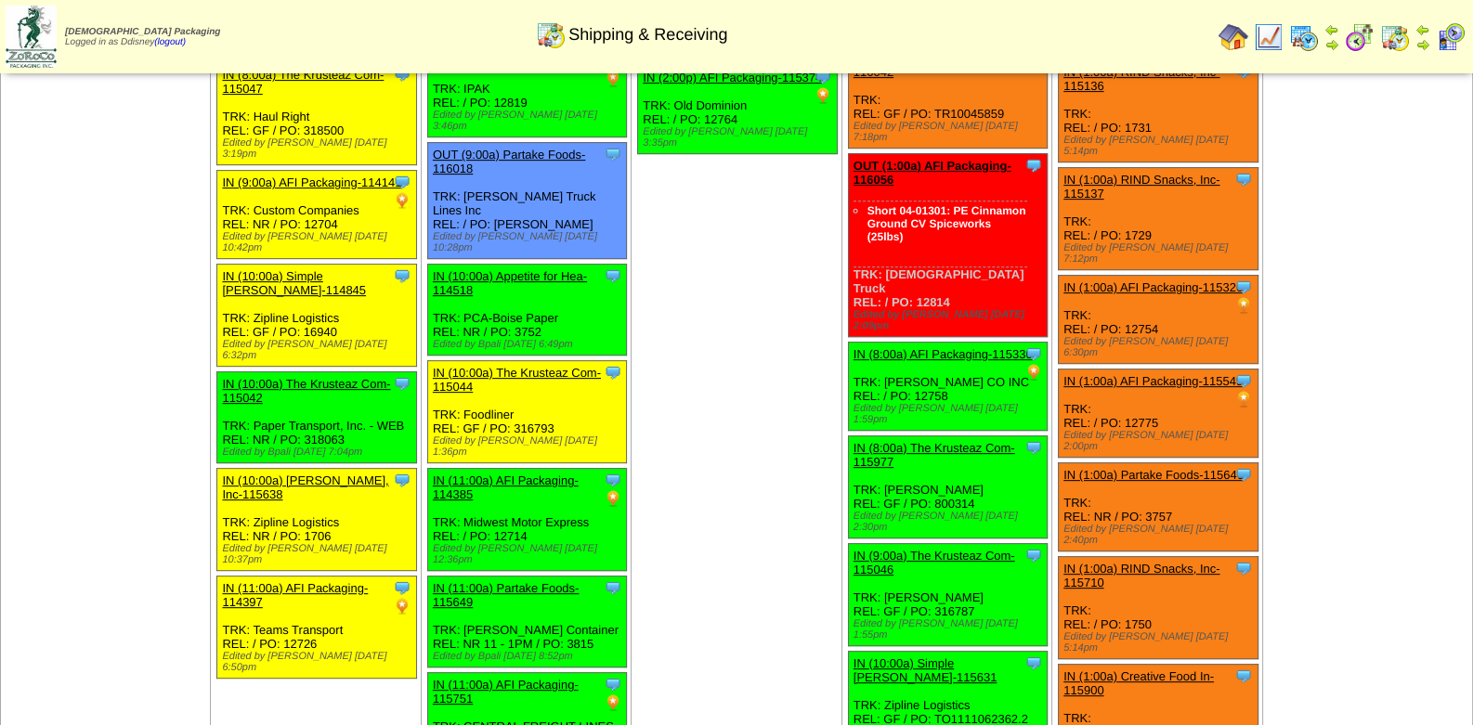
click at [881, 697] on td "Aug 28 [+] Print Clone Item IN (1:00a) The Krusteaz Com-109263 The Krusteaz Com…" at bounding box center [947, 409] width 210 height 2425
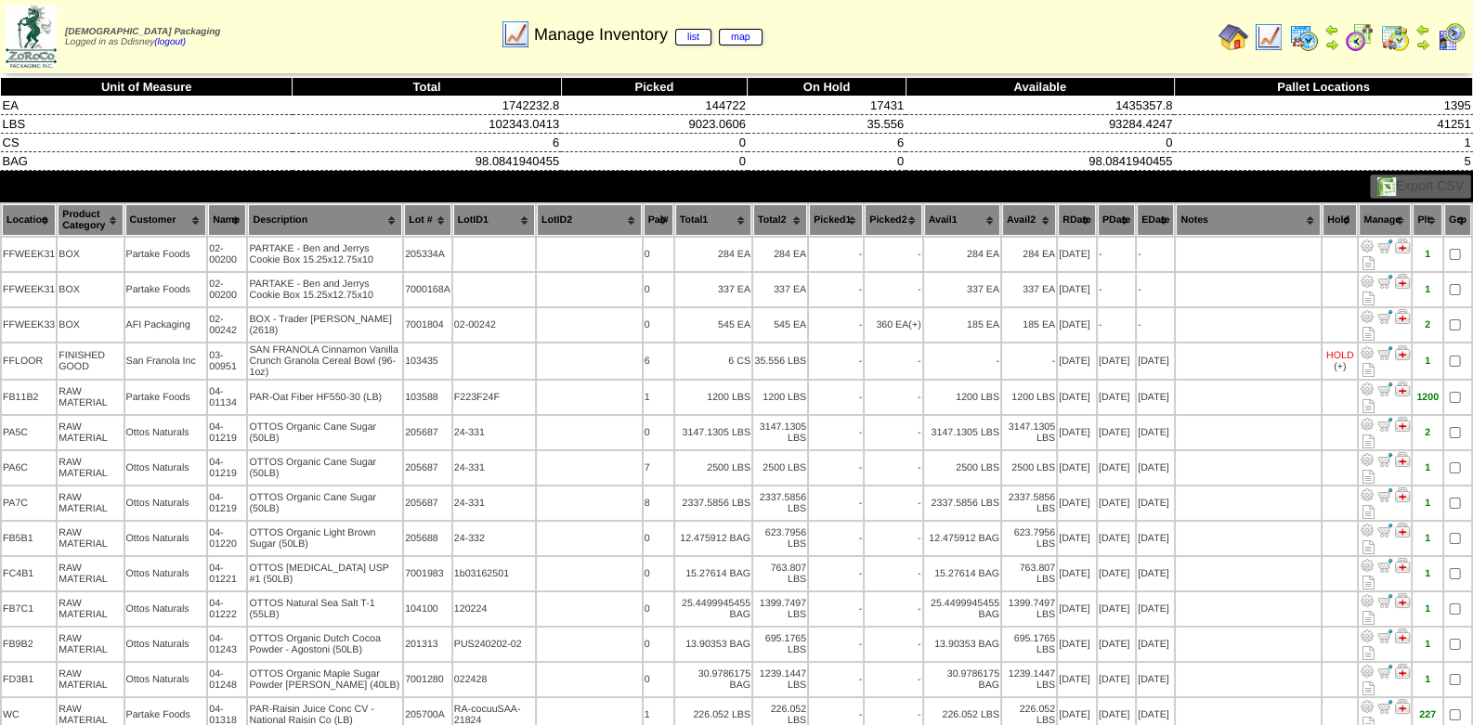
click at [1234, 41] on img at bounding box center [1234, 37] width 30 height 30
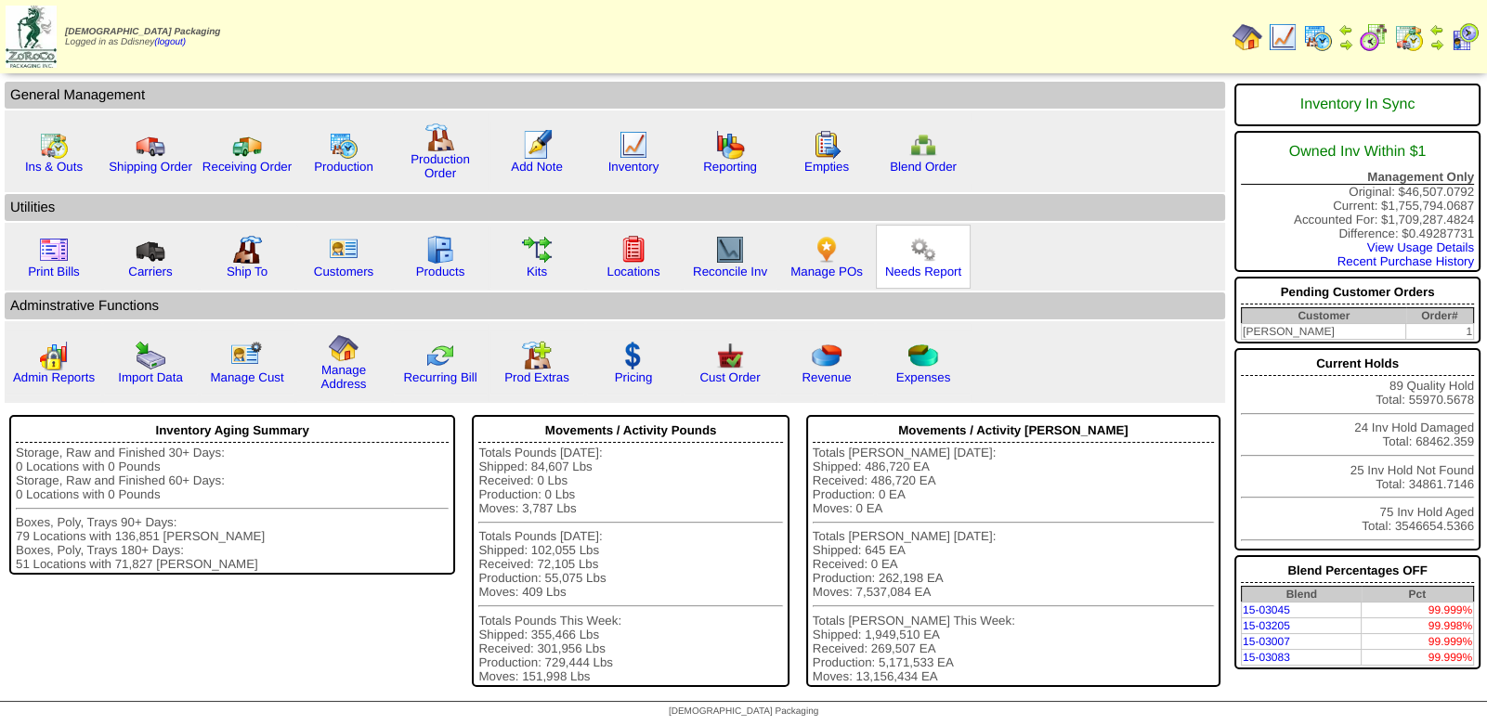
click at [921, 254] on img at bounding box center [923, 250] width 30 height 30
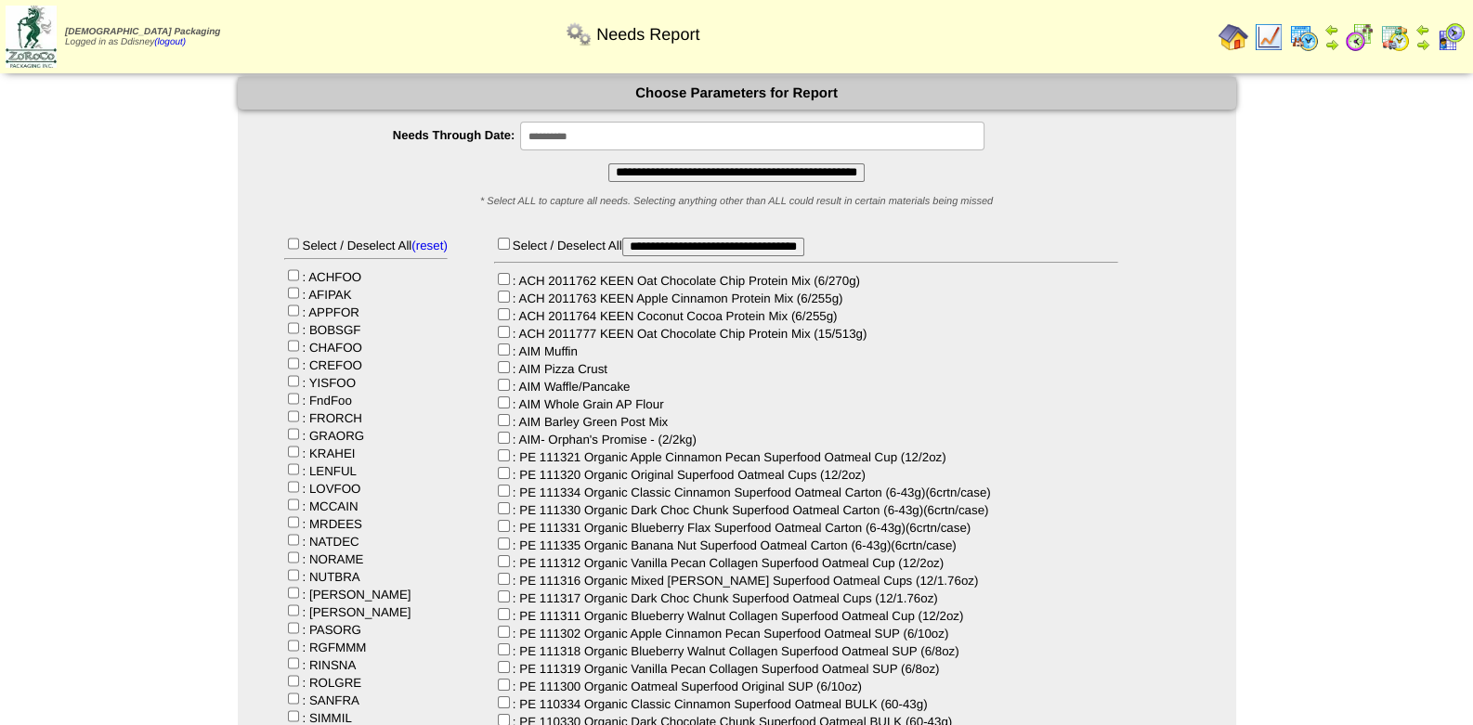
click at [667, 143] on input "**********" at bounding box center [752, 136] width 464 height 29
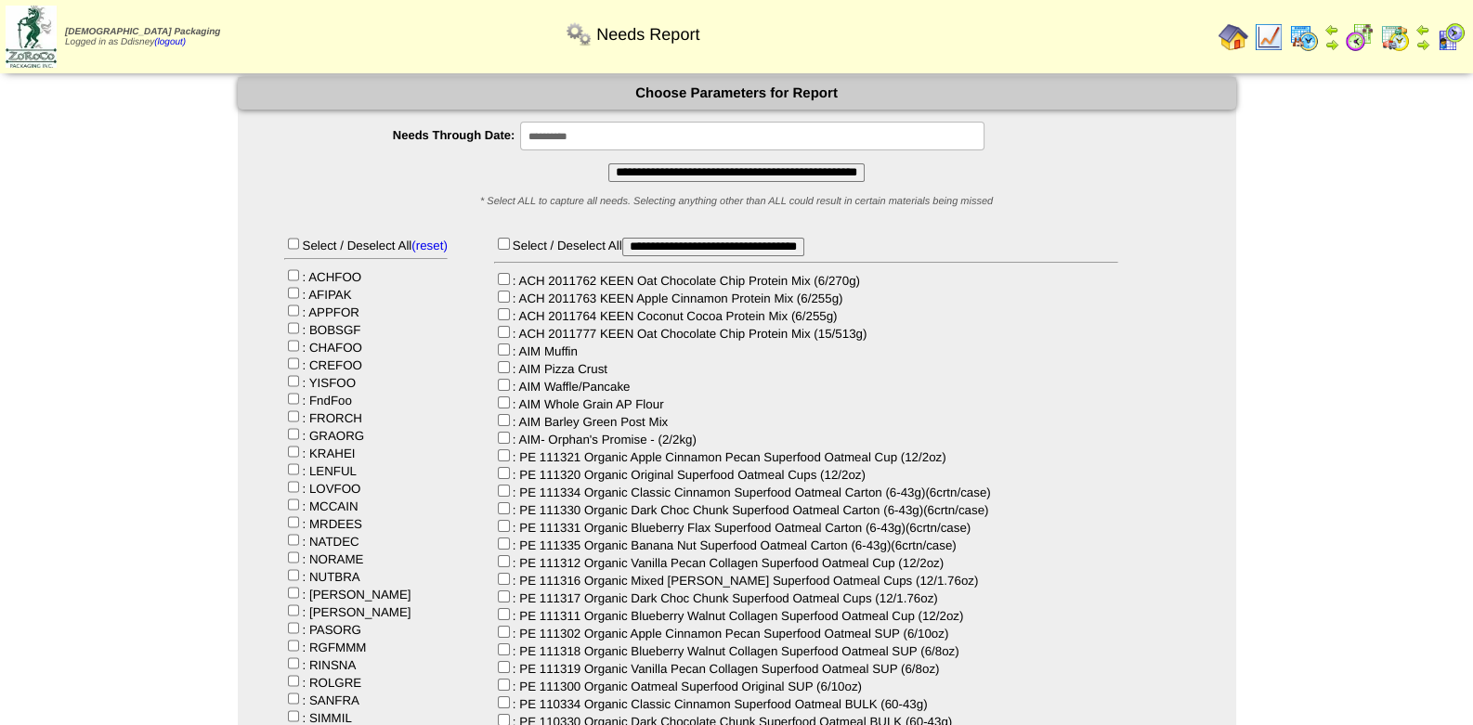
click at [748, 175] on input "**********" at bounding box center [736, 172] width 256 height 19
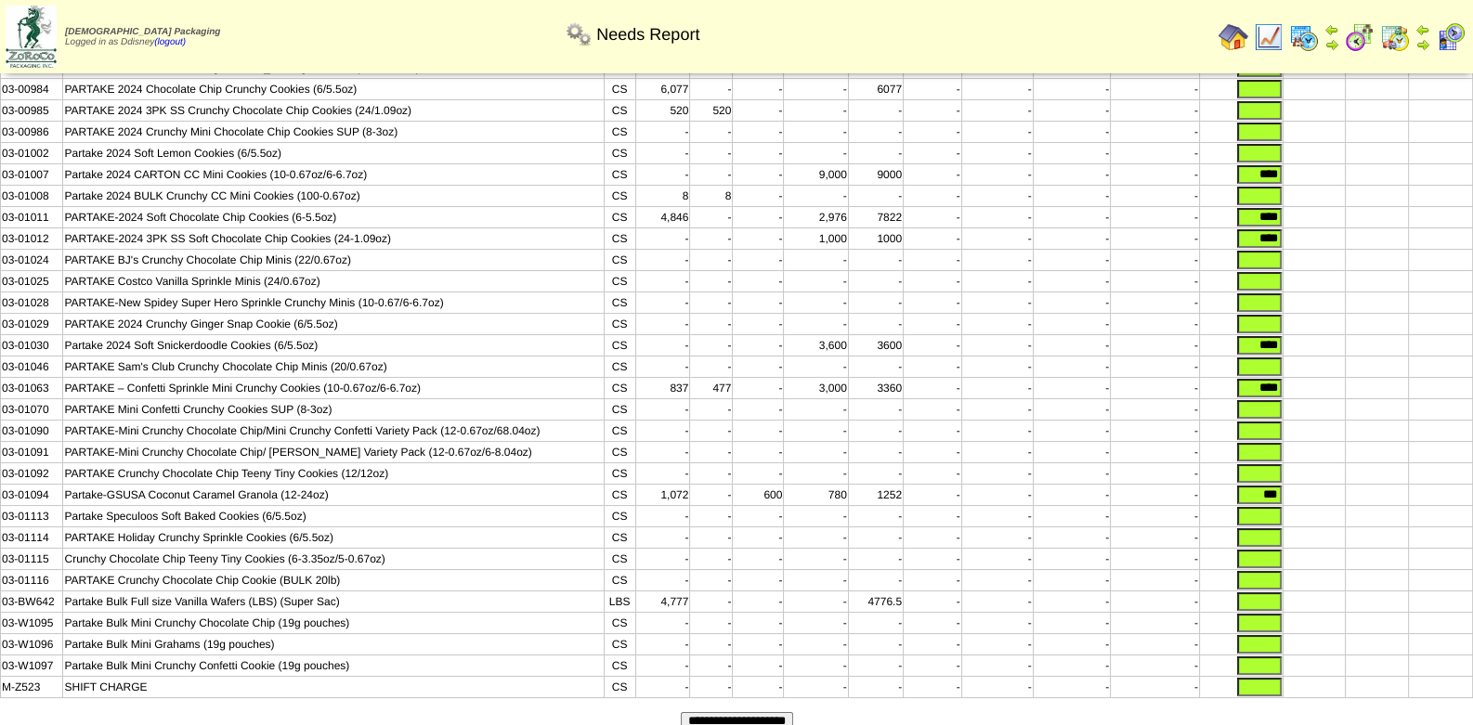
scroll to position [291, 0]
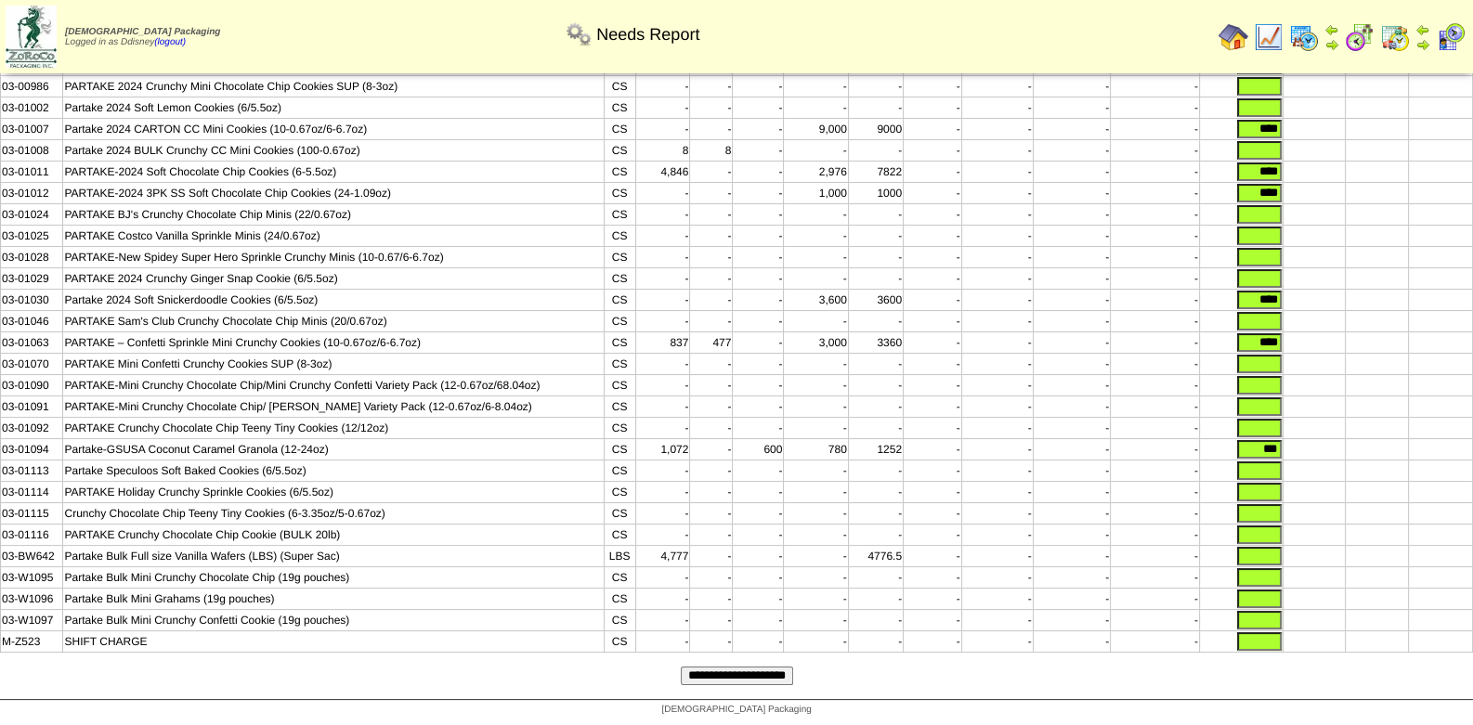
click at [433, 514] on td "Crunchy Chocolate Chip Teeny Tiny Cookies (6-3.35oz/5-0.67oz)" at bounding box center [333, 513] width 541 height 21
click at [432, 513] on td "Crunchy Chocolate Chip Teeny Tiny Cookies (6-3.35oz/5-0.67oz)" at bounding box center [333, 513] width 541 height 21
drag, startPoint x: 331, startPoint y: 508, endPoint x: 402, endPoint y: 516, distance: 71.9
click at [331, 508] on td "Crunchy Chocolate Chip Teeny Tiny Cookies (6-3.35oz/5-0.67oz)" at bounding box center [333, 513] width 541 height 21
drag, startPoint x: 357, startPoint y: 512, endPoint x: 64, endPoint y: 515, distance: 292.6
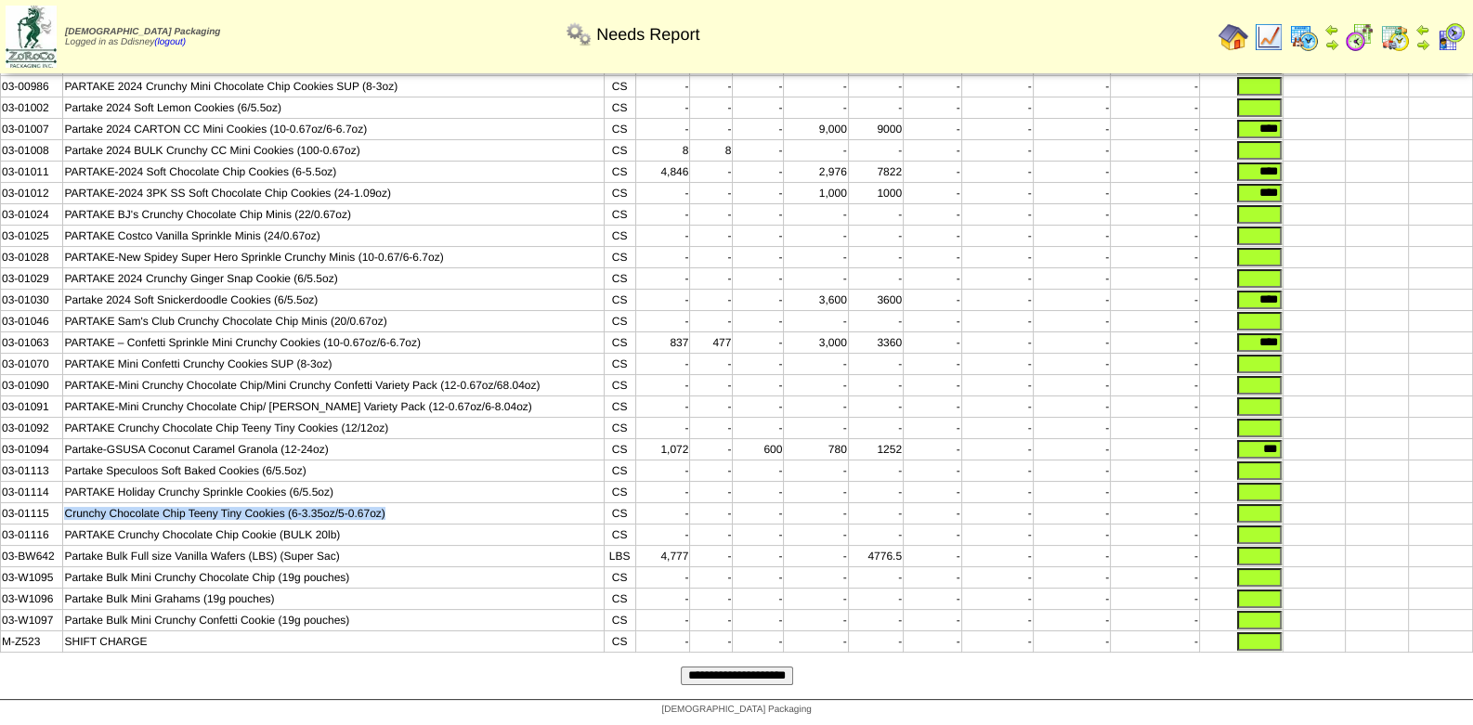
click at [64, 515] on td "Crunchy Chocolate Chip Teeny Tiny Cookies (6-3.35oz/5-0.67oz)" at bounding box center [333, 513] width 541 height 21
copy td "Crunchy Chocolate Chip Teeny Tiny Cookies (6-3.35oz/5-0.67oz)"
click at [1249, 514] on input "text" at bounding box center [1259, 513] width 45 height 19
click at [1271, 513] on input "text" at bounding box center [1259, 513] width 45 height 19
type input "****"
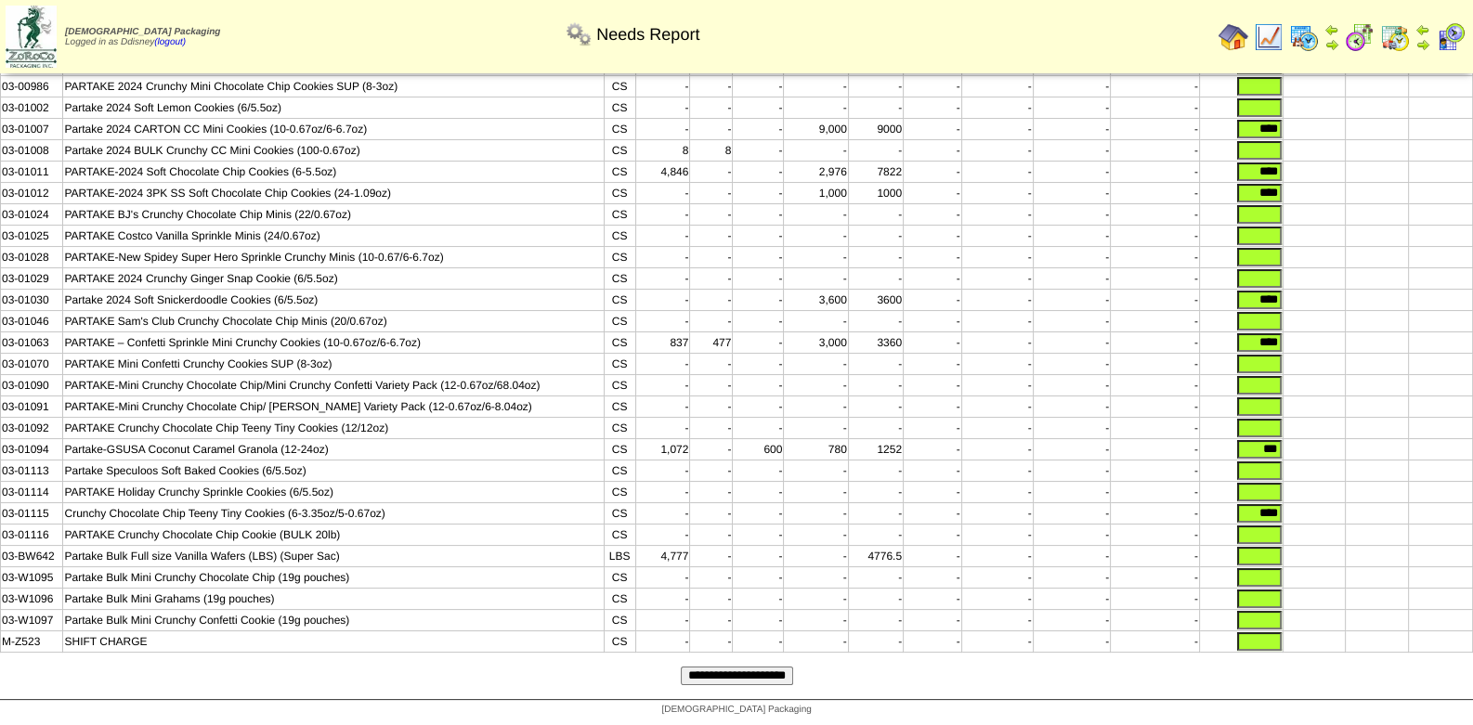
click at [749, 675] on input "**********" at bounding box center [737, 676] width 112 height 19
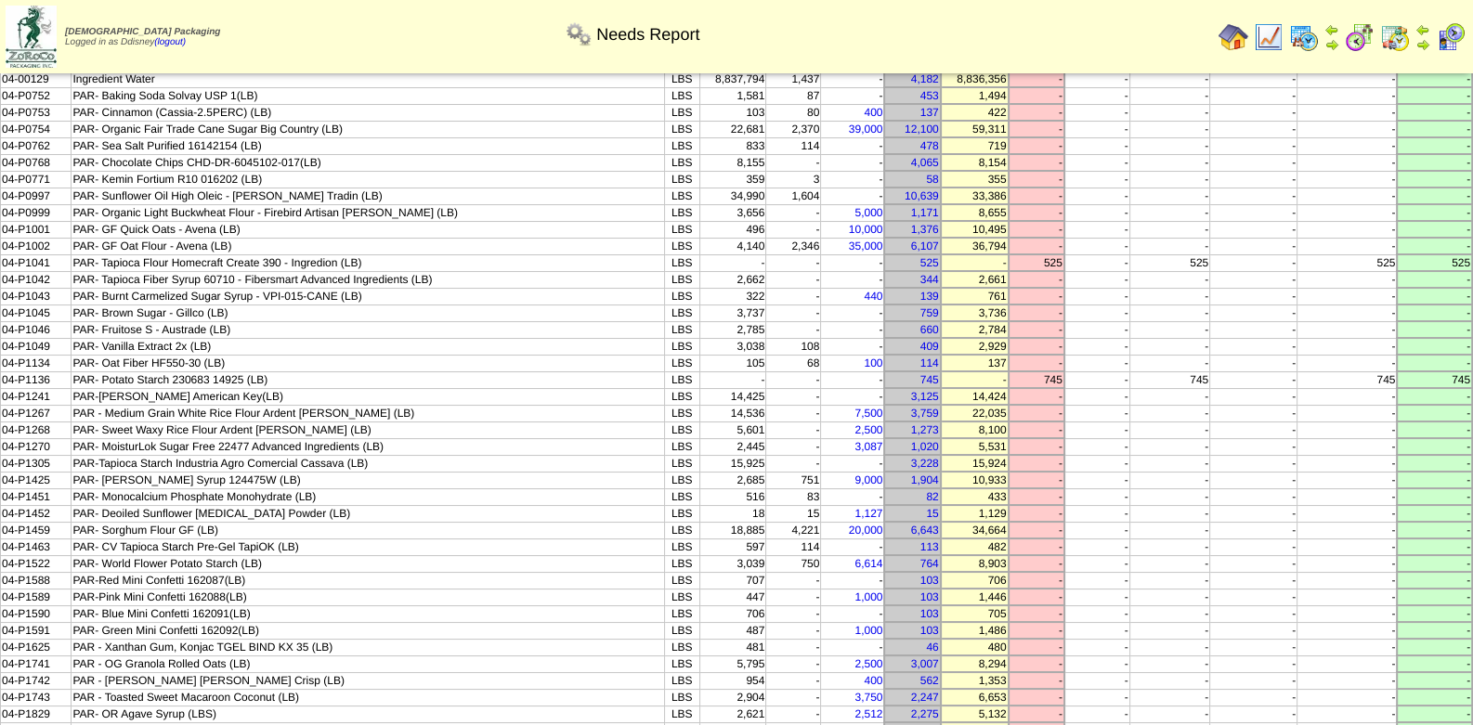
scroll to position [279, 0]
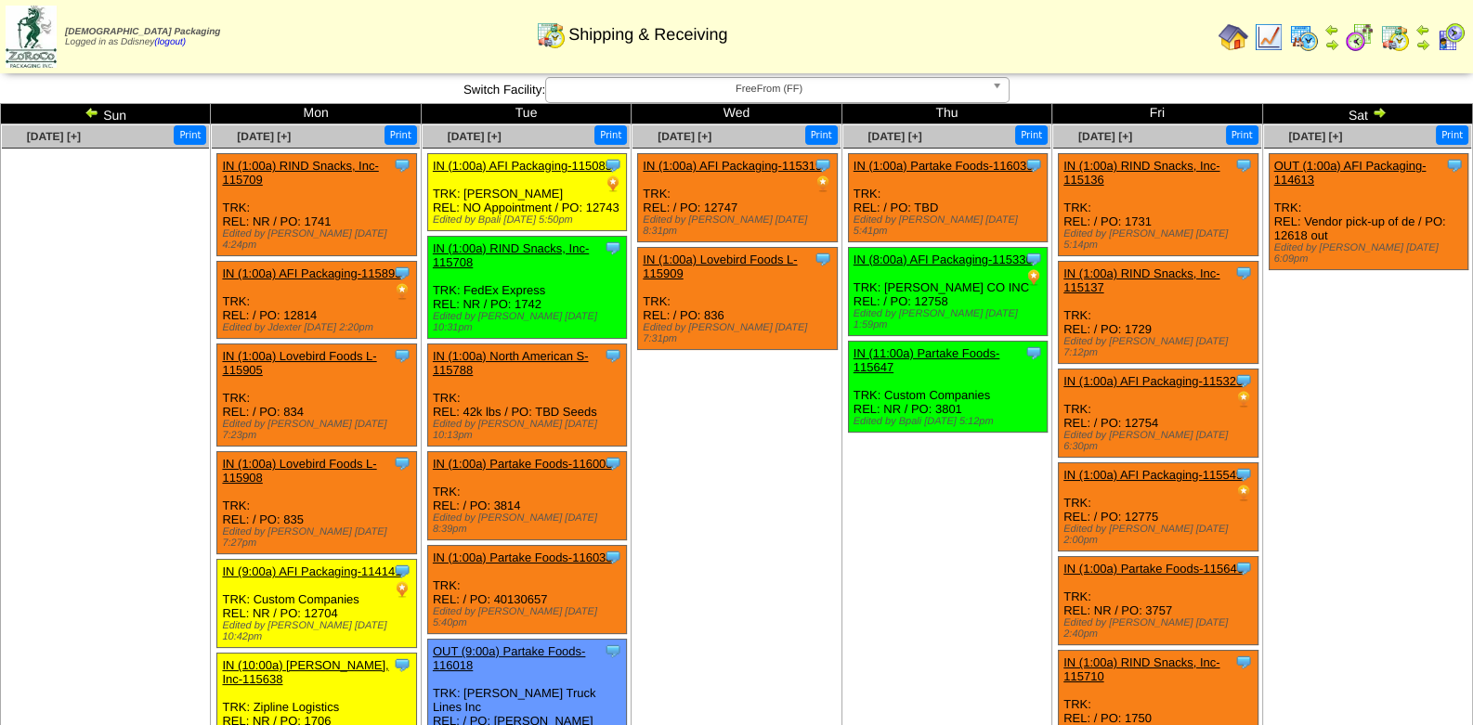
click at [1446, 40] on img at bounding box center [1451, 37] width 30 height 30
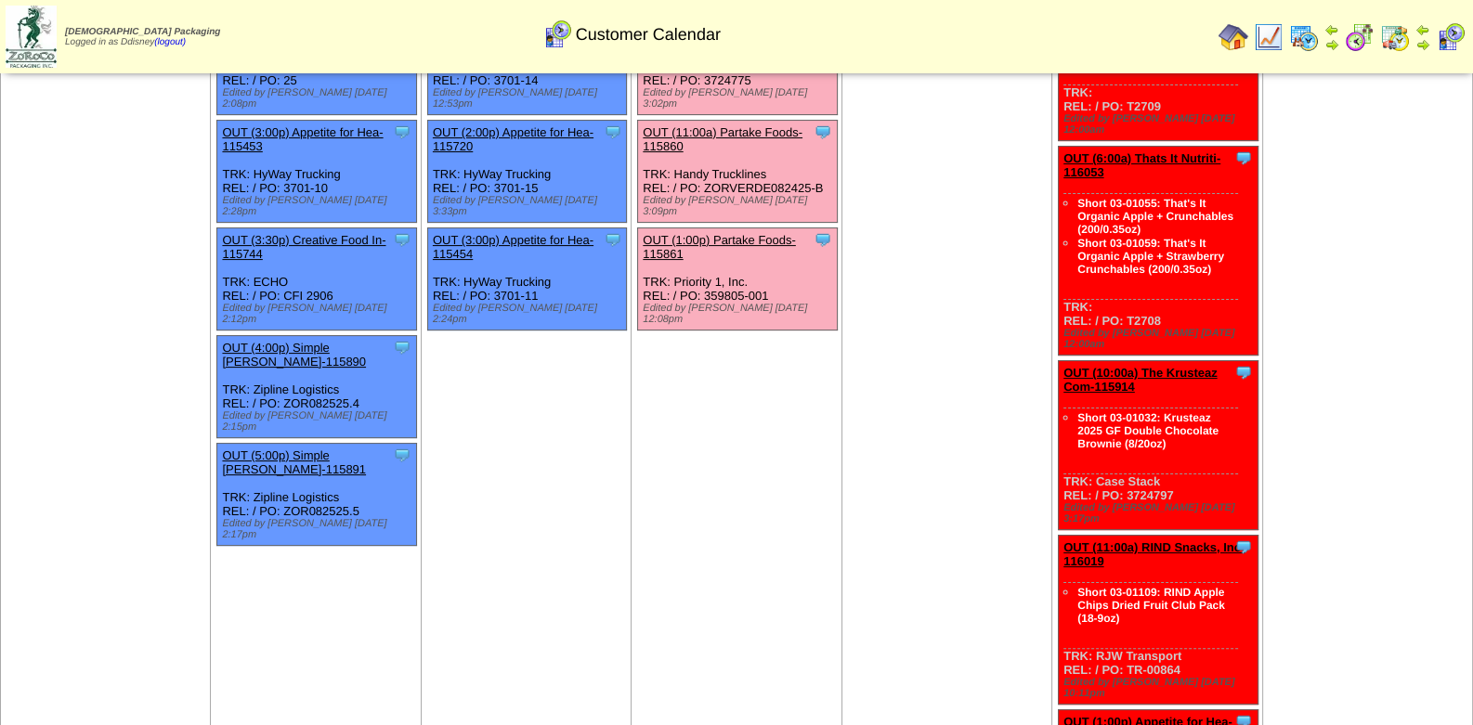
scroll to position [557, 0]
